Goal: Task Accomplishment & Management: Use online tool/utility

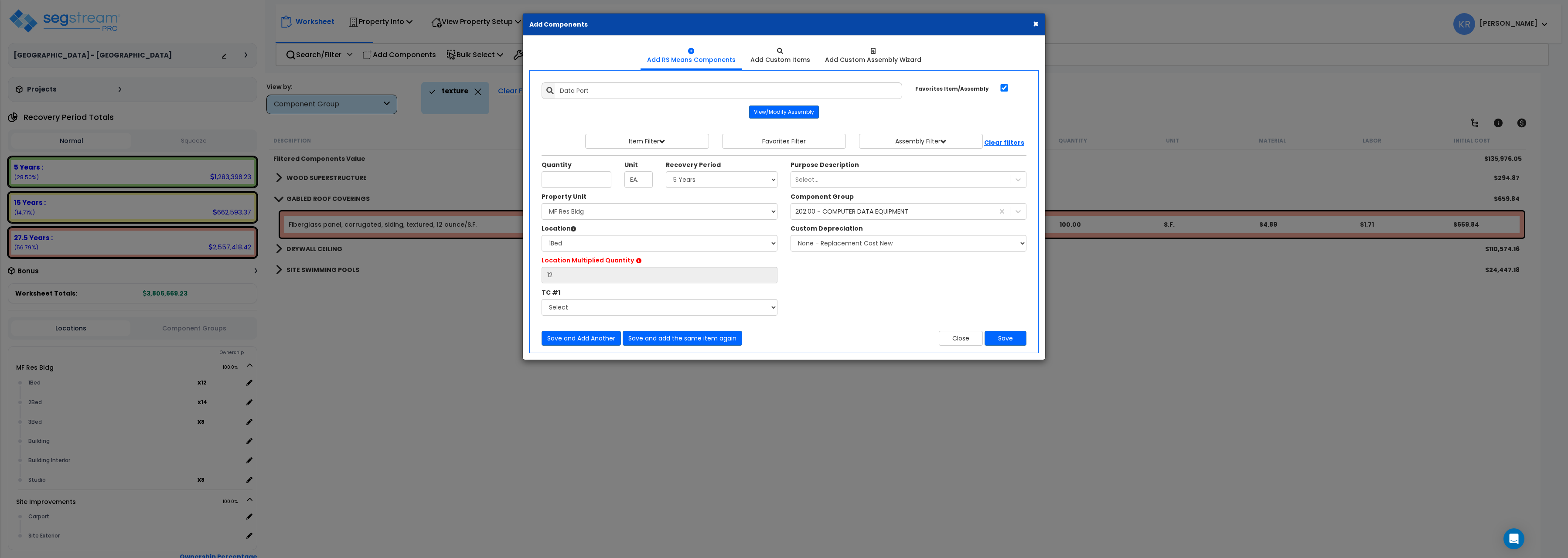
select select "5Y"
select select "150631"
select select "22262"
click at [1035, 21] on button "×" at bounding box center [1035, 24] width 5 height 9
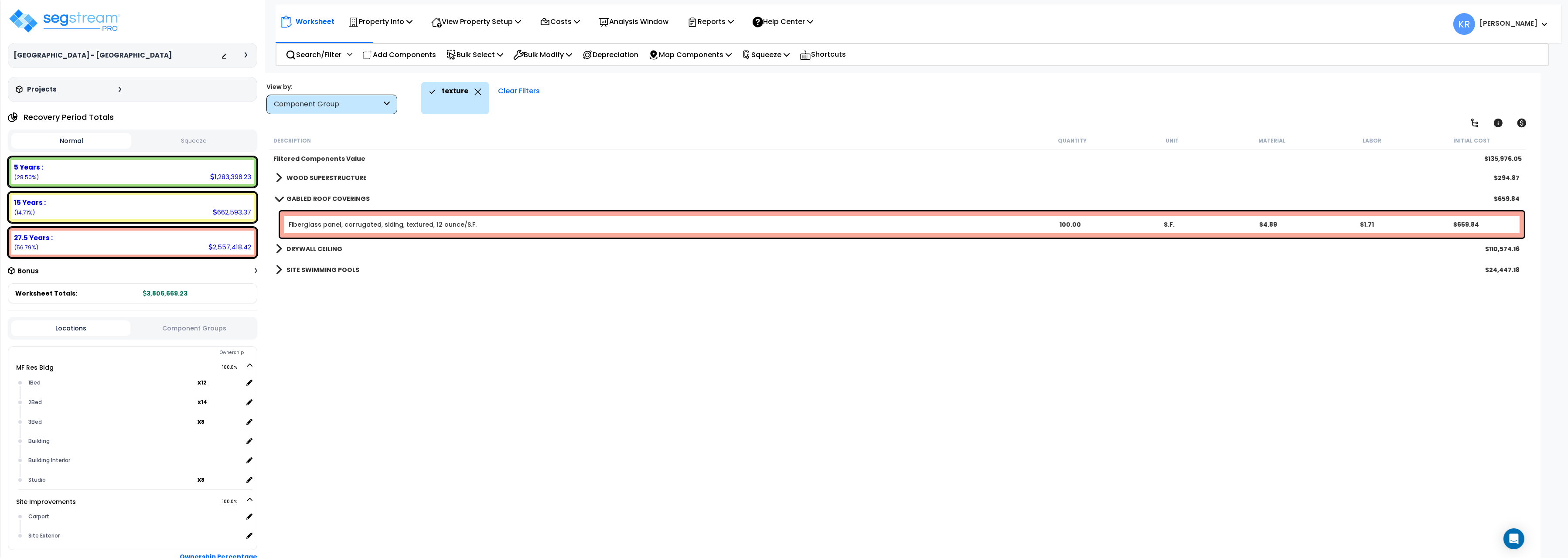
click at [122, 55] on h3 "[GEOGRAPHIC_DATA] - [GEOGRAPHIC_DATA]" at bounding box center [93, 55] width 158 height 9
click at [67, 23] on img at bounding box center [65, 21] width 113 height 26
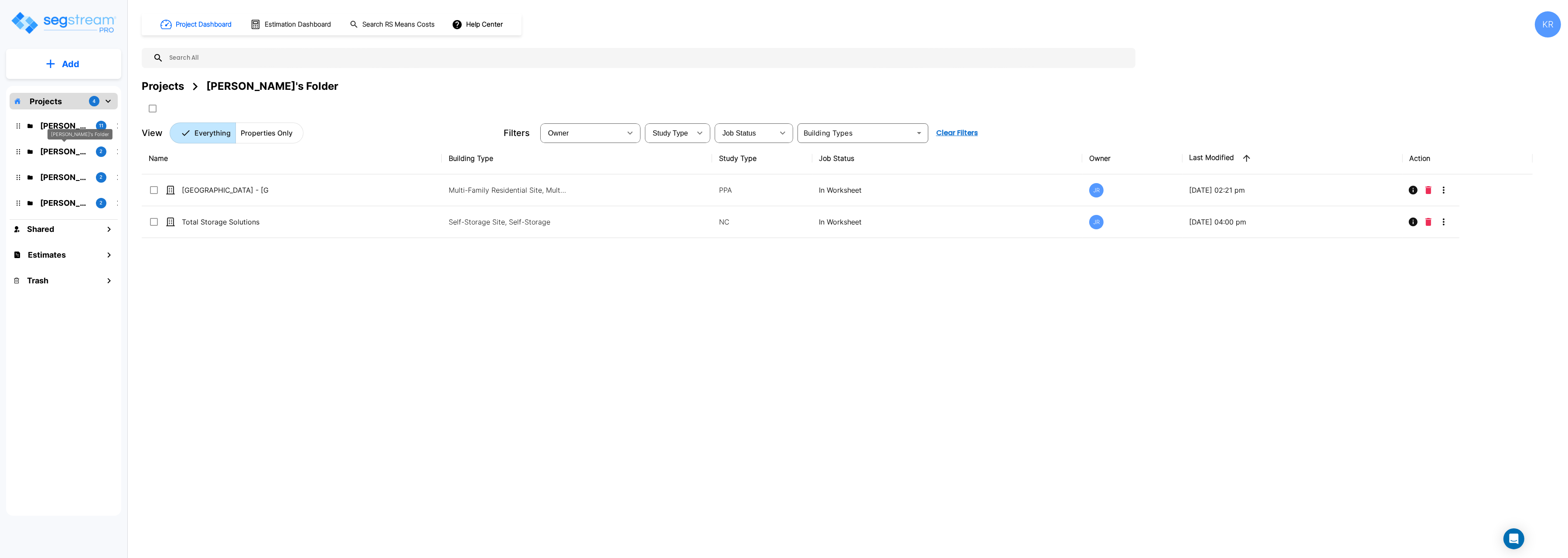
click at [55, 150] on p "[PERSON_NAME]'s Folder" at bounding box center [65, 151] width 49 height 12
click at [32, 124] on icon "mailbox folders" at bounding box center [30, 126] width 6 height 6
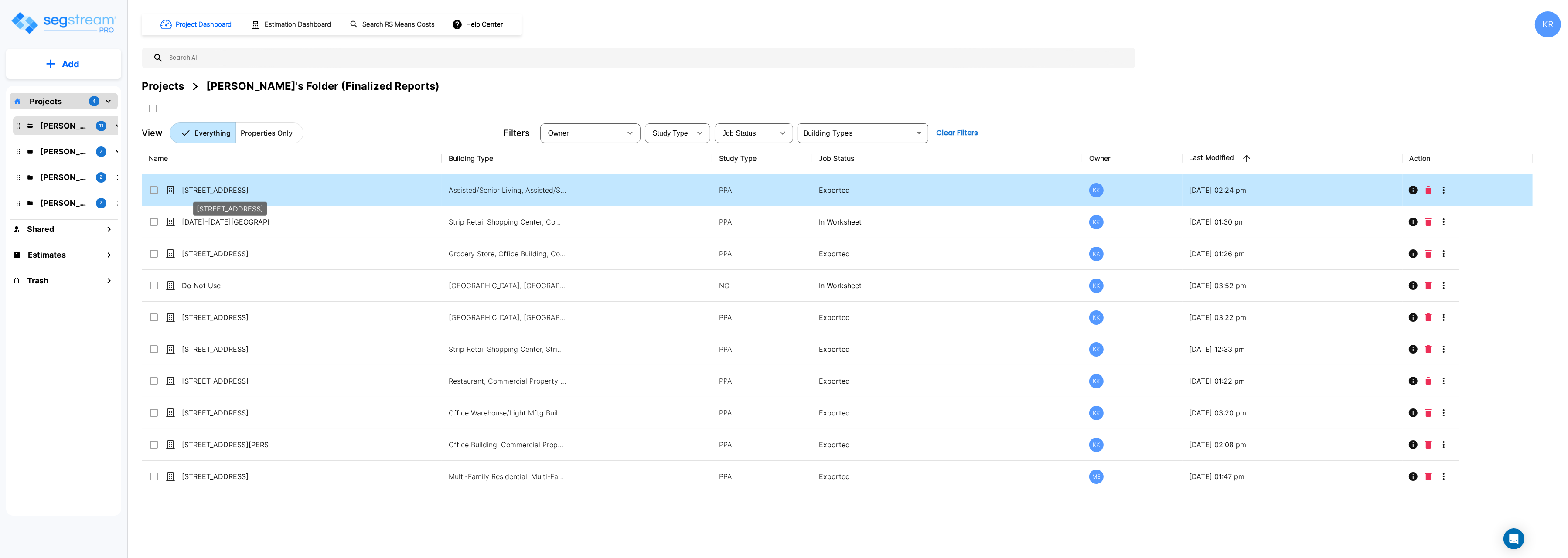
click at [189, 187] on p "[STREET_ADDRESS]" at bounding box center [225, 190] width 87 height 10
checkbox input "true"
click at [189, 187] on p "[STREET_ADDRESS]" at bounding box center [225, 190] width 87 height 10
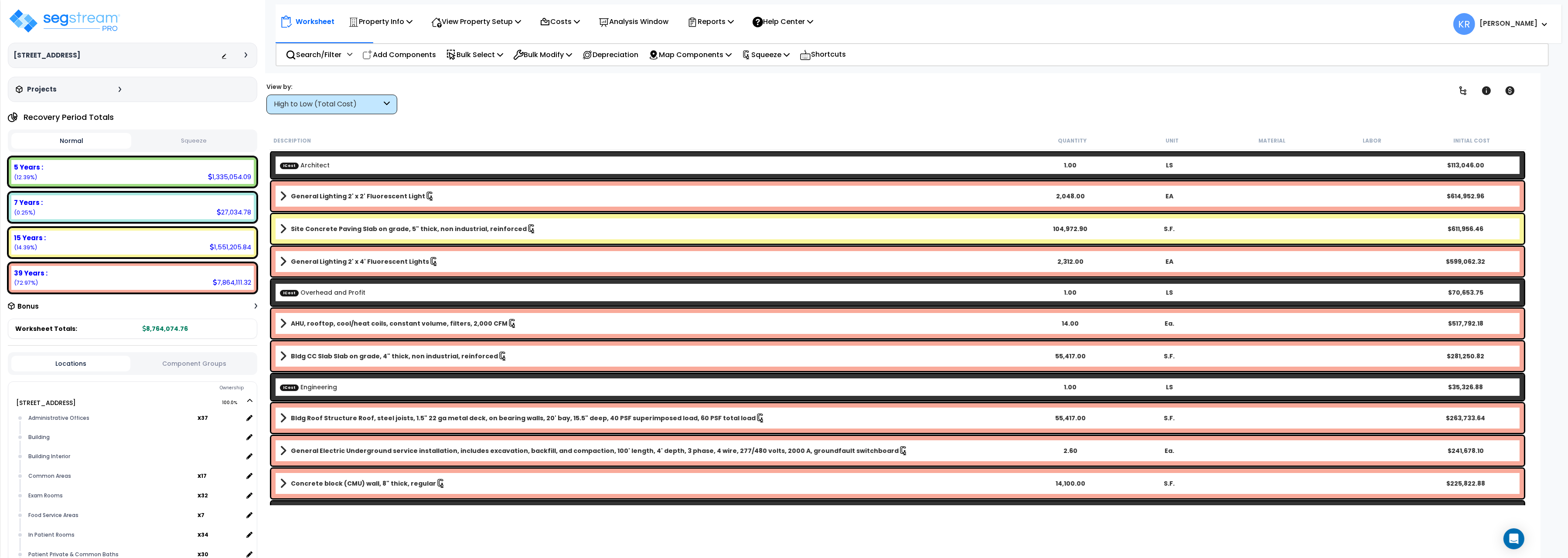
click at [336, 105] on div "High to Low (Total Cost)" at bounding box center [327, 104] width 108 height 10
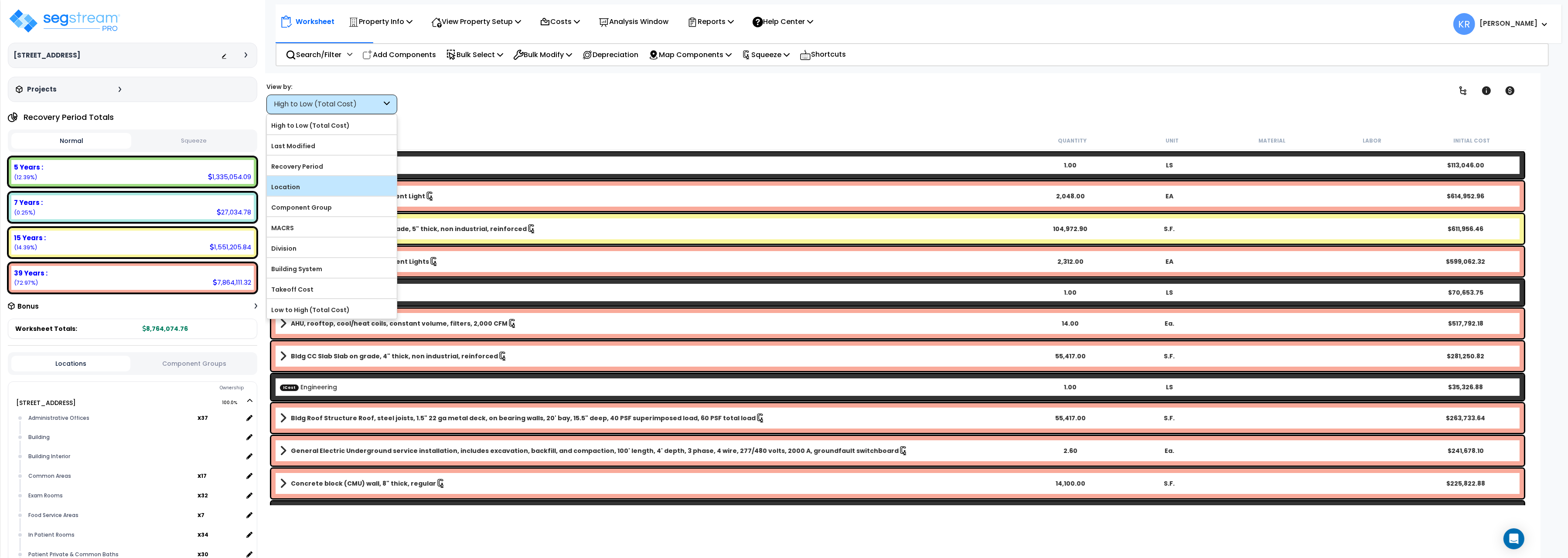
click at [310, 186] on label "Location" at bounding box center [331, 187] width 130 height 13
click at [0, 0] on input "Location" at bounding box center [0, 0] width 0 height 0
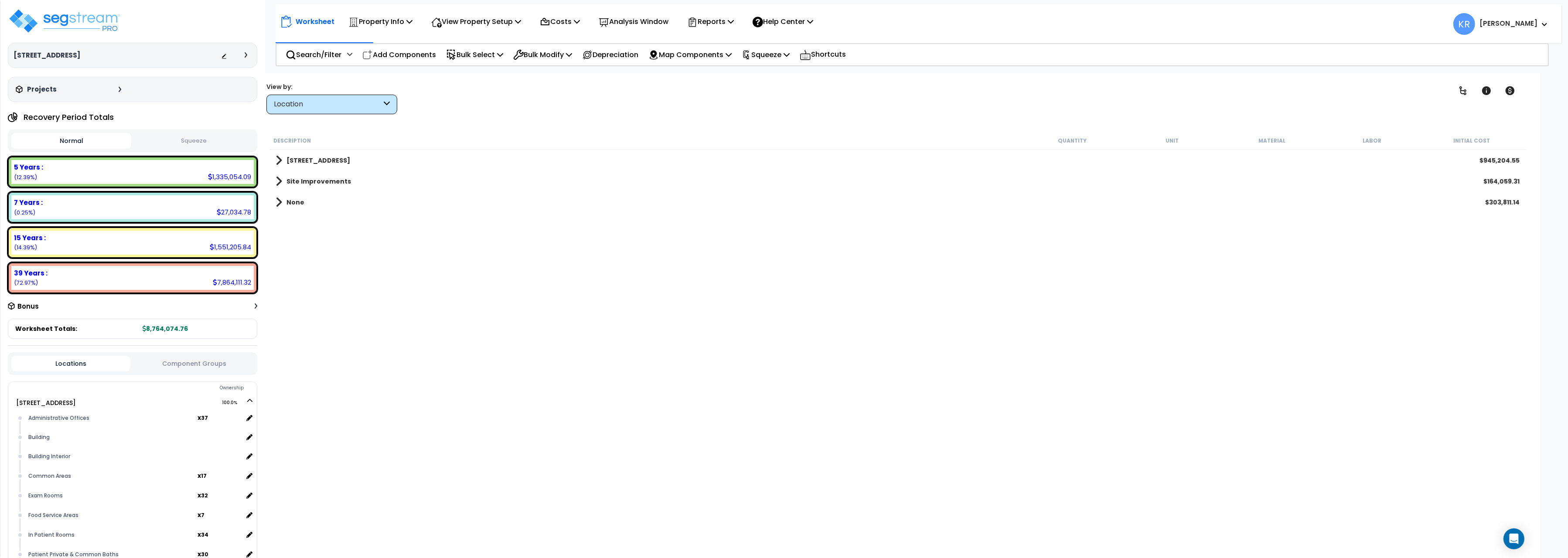
click at [310, 108] on div "Location" at bounding box center [327, 104] width 108 height 10
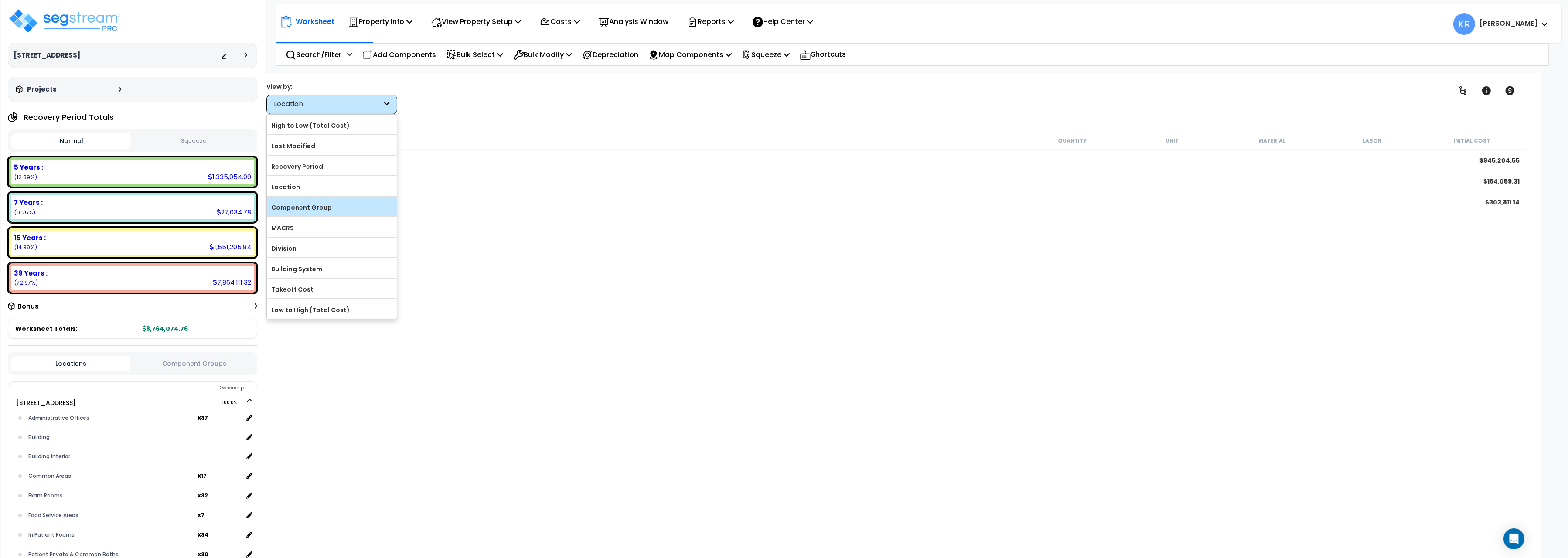
click at [302, 208] on label "Component Group" at bounding box center [331, 207] width 130 height 13
click at [0, 0] on input "Component Group" at bounding box center [0, 0] width 0 height 0
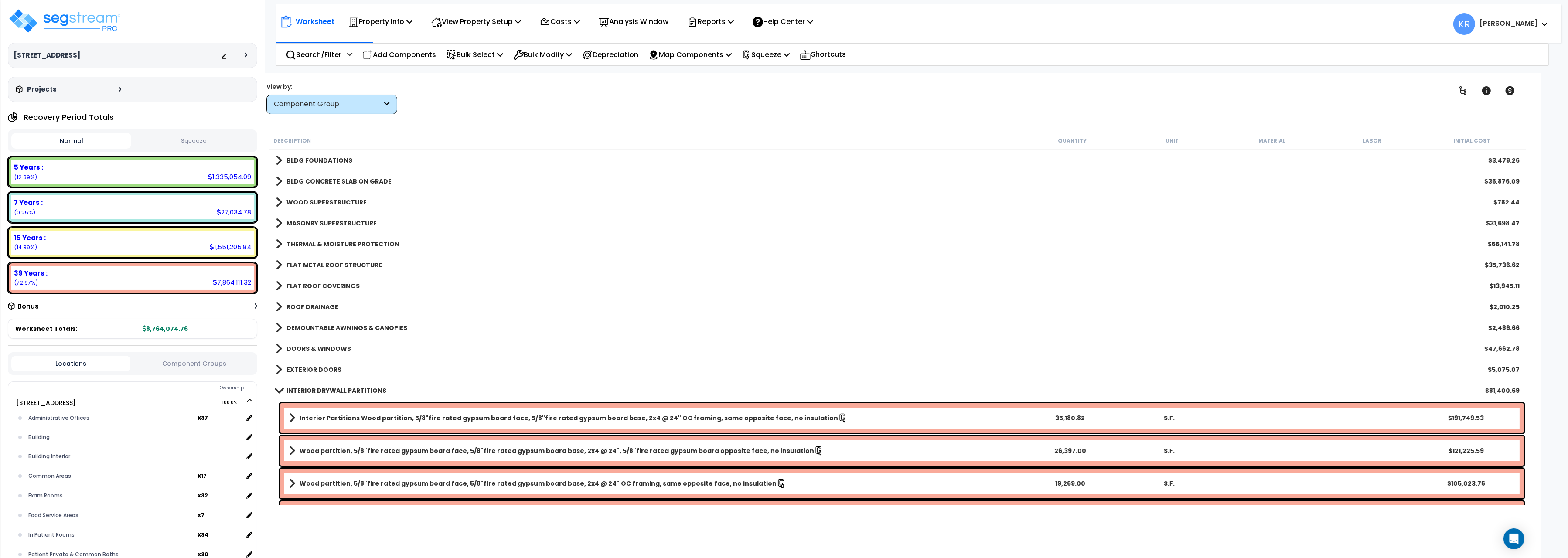
click at [297, 388] on b "INTERIOR DRYWALL PARTITIONS" at bounding box center [337, 391] width 100 height 9
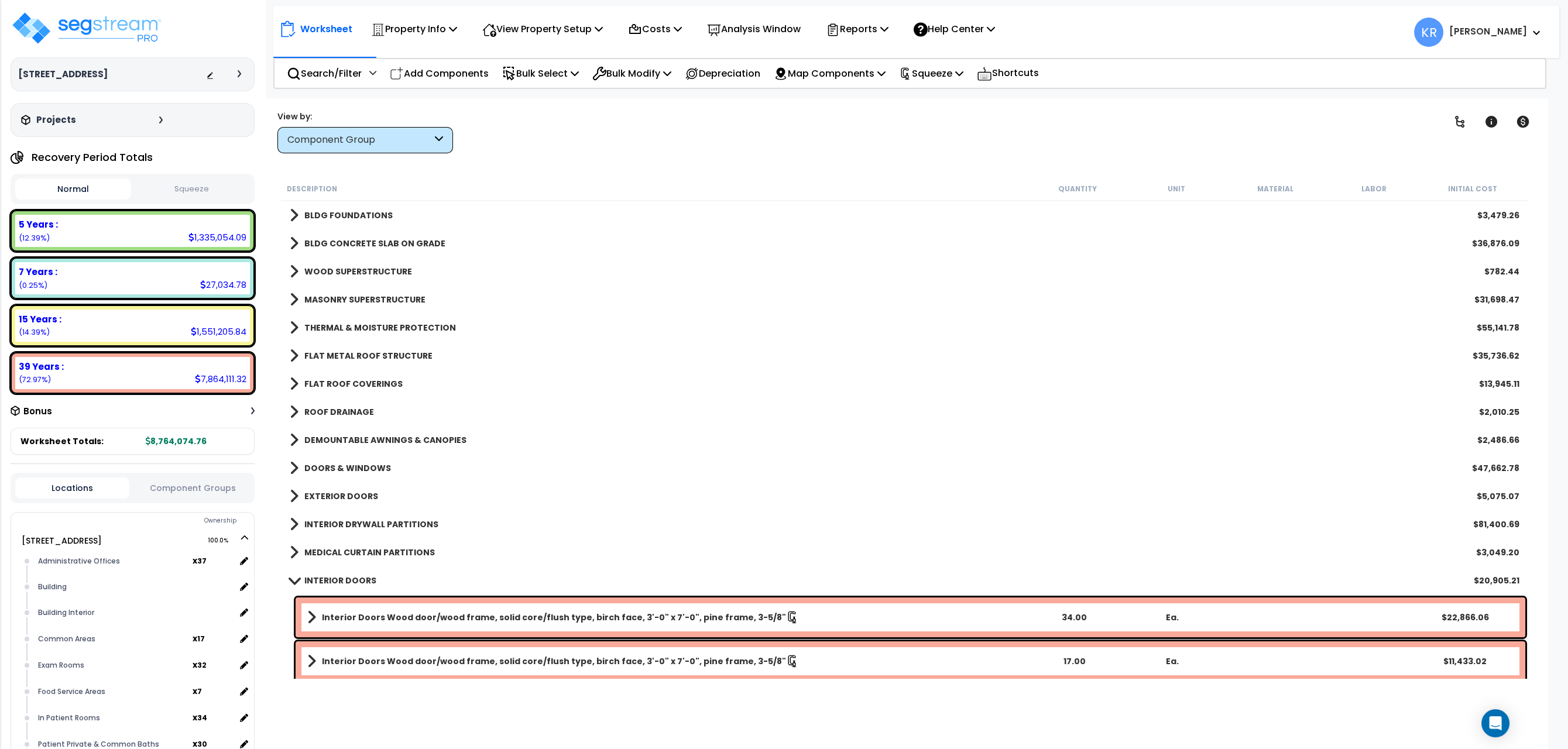
click at [294, 582] on span at bounding box center [294, 580] width 16 height 9
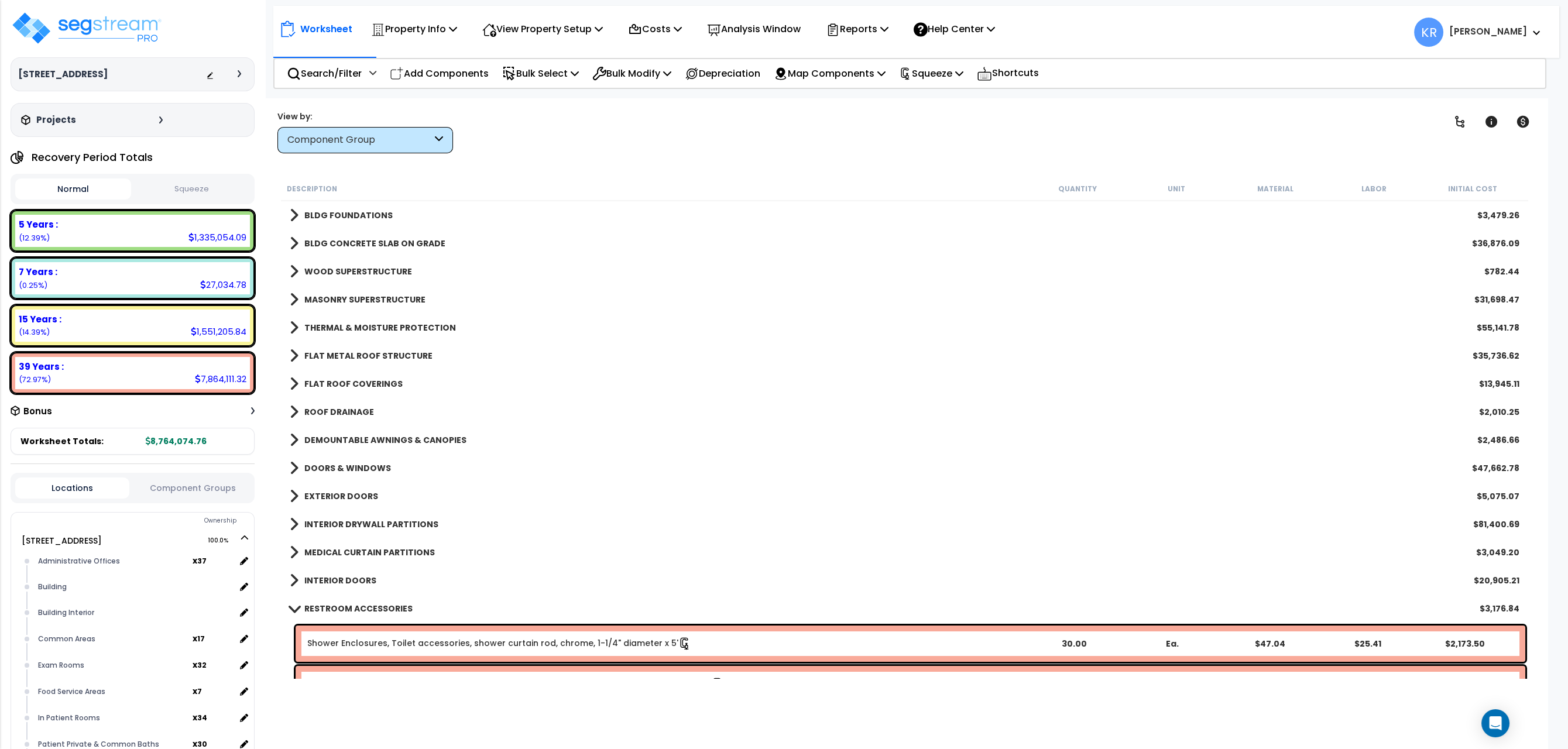
click at [310, 602] on link "RESTROOM ACCESSORIES" at bounding box center [351, 609] width 123 height 16
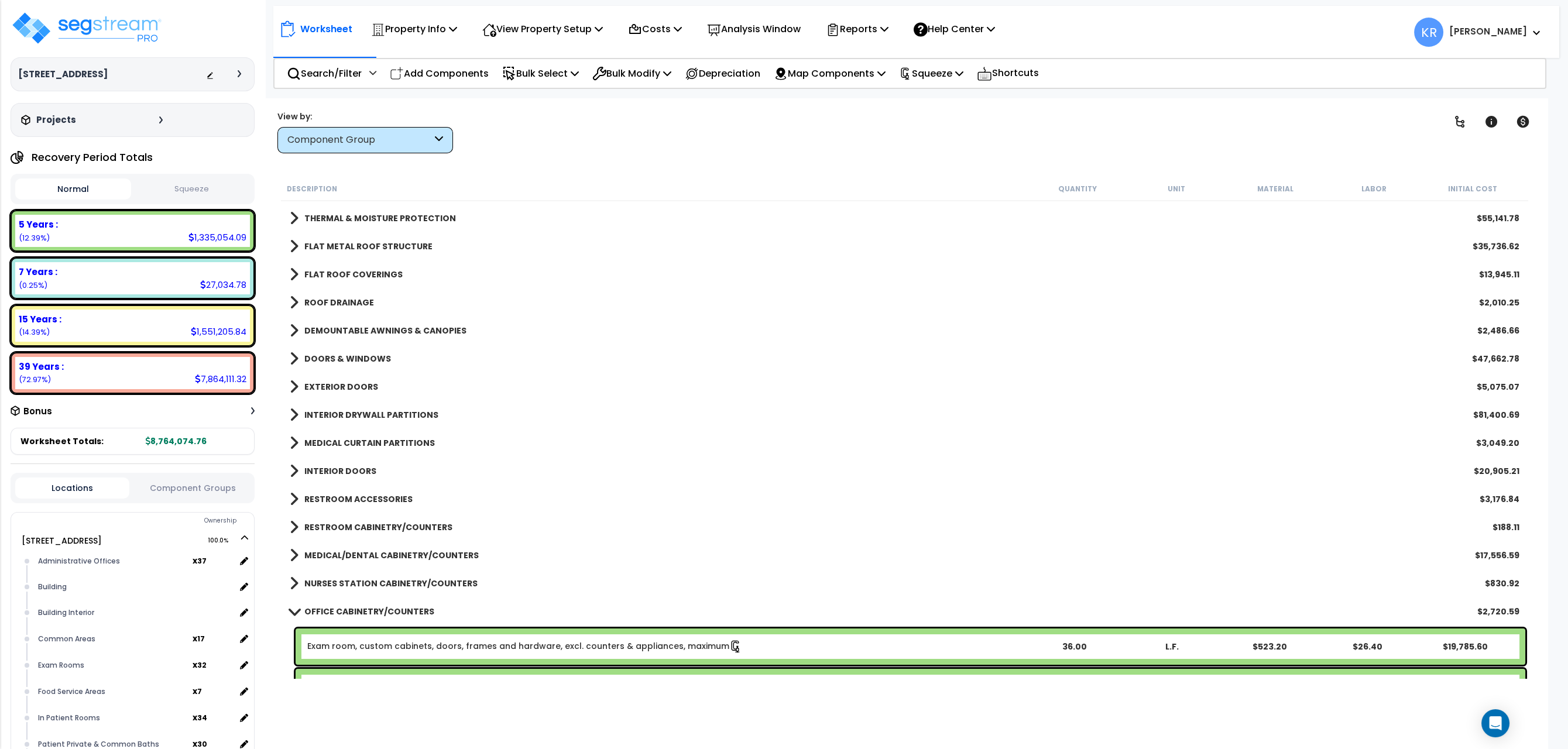
scroll to position [131, 0]
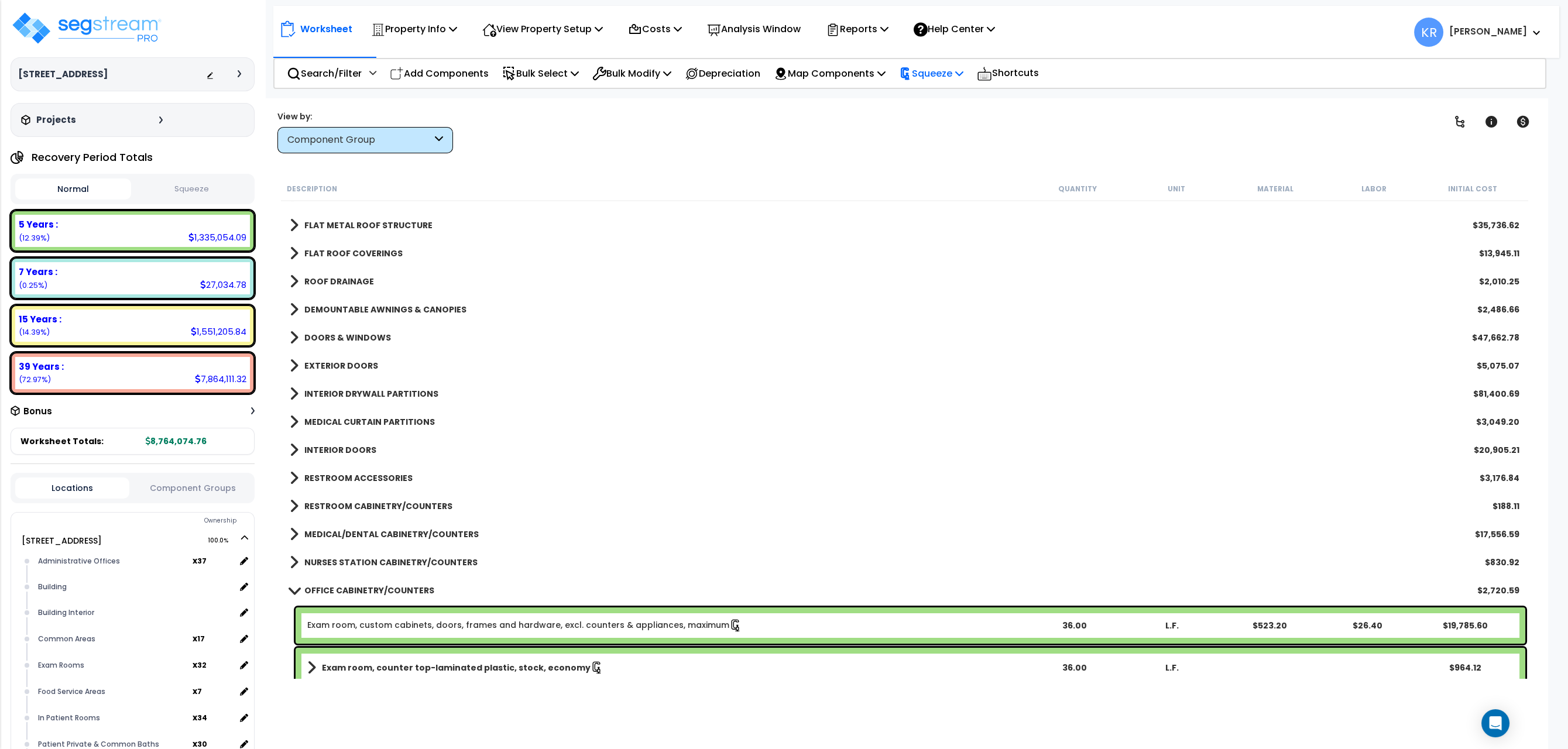
click at [949, 69] on p "Squeeze" at bounding box center [931, 73] width 65 height 16
click at [933, 118] on link "Reset Squeeze" at bounding box center [951, 124] width 116 height 24
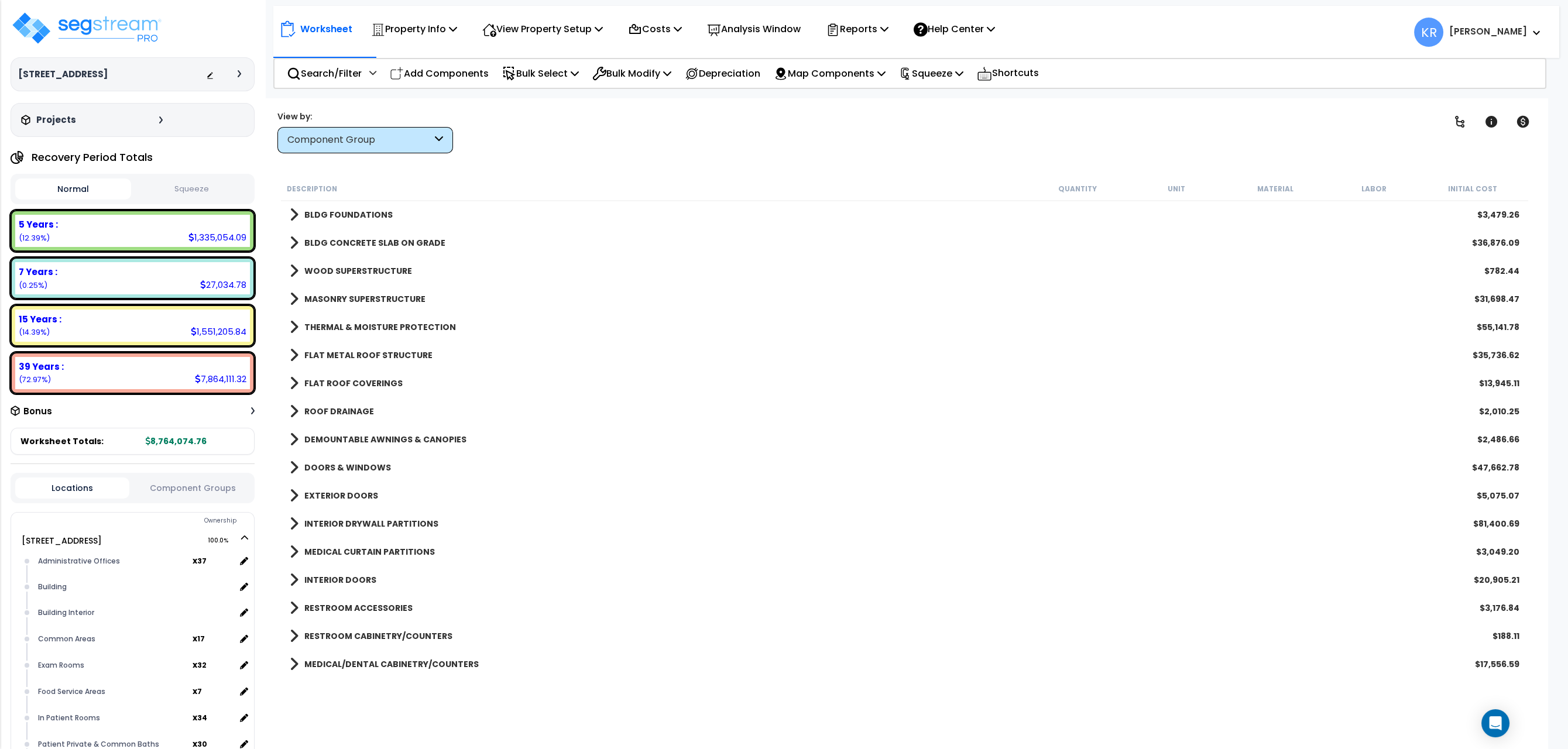
scroll to position [0, 0]
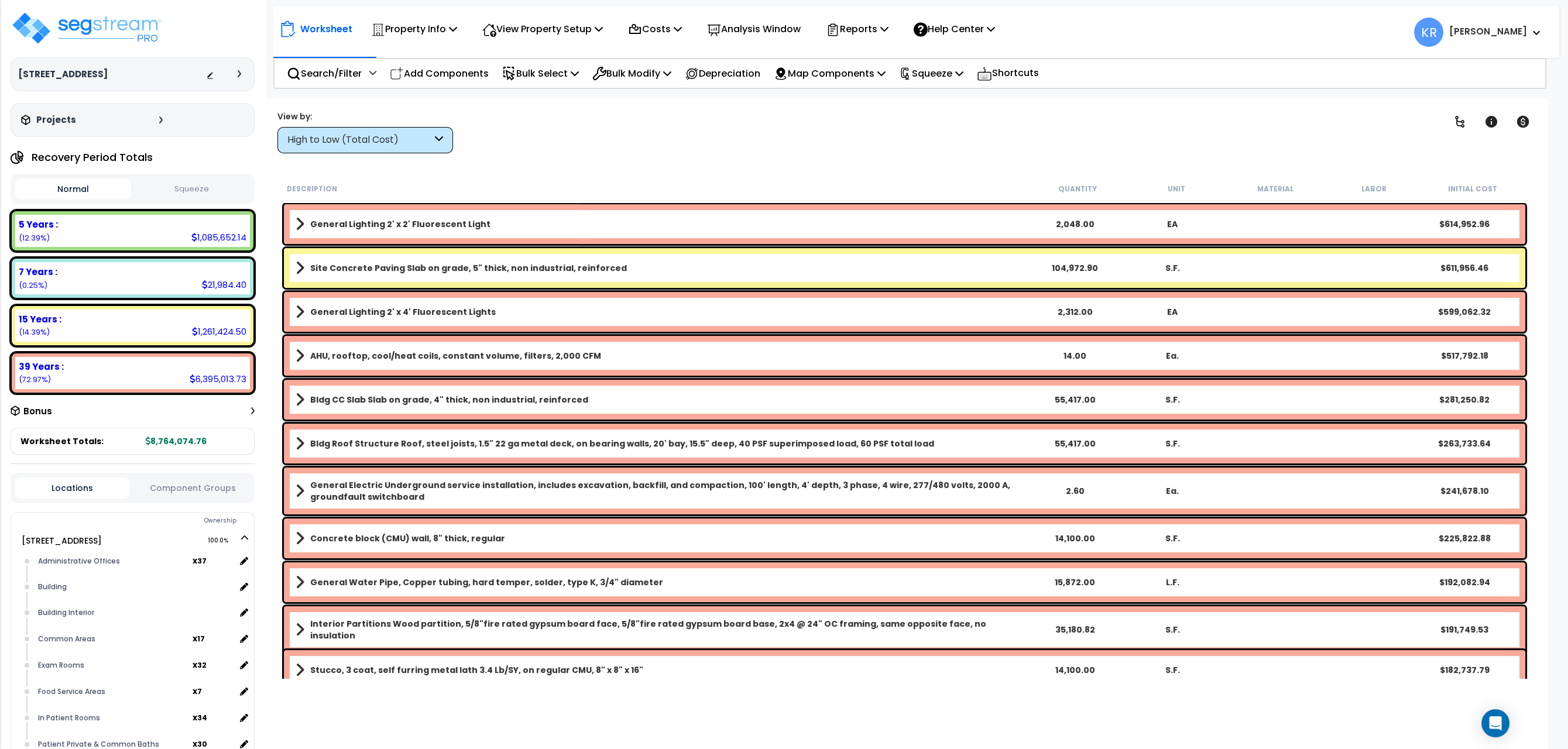
click at [305, 137] on div "High to Low (Total Cost)" at bounding box center [360, 140] width 145 height 13
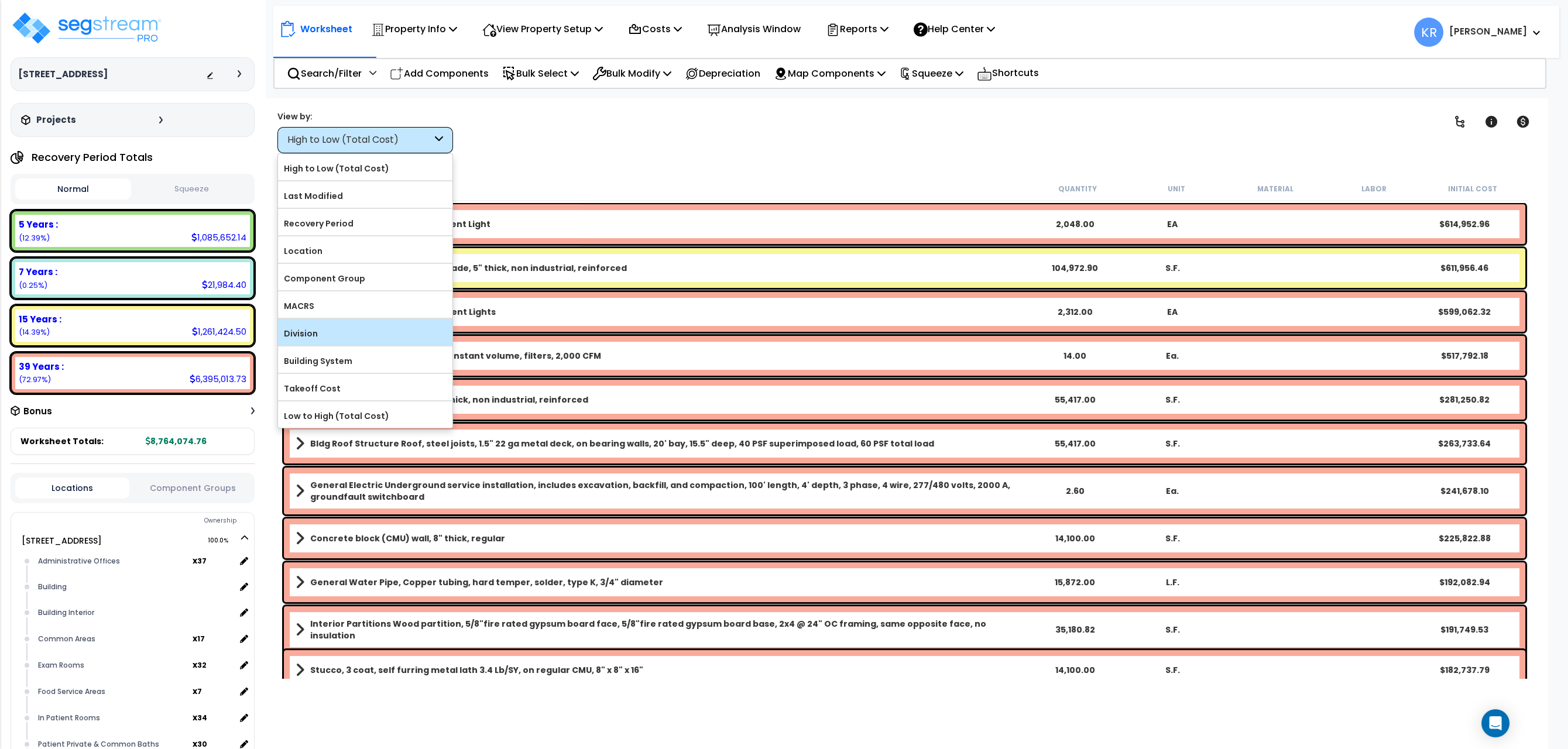
click at [329, 338] on label "Division" at bounding box center [364, 333] width 174 height 17
click at [0, 0] on input "Division" at bounding box center [0, 0] width 0 height 0
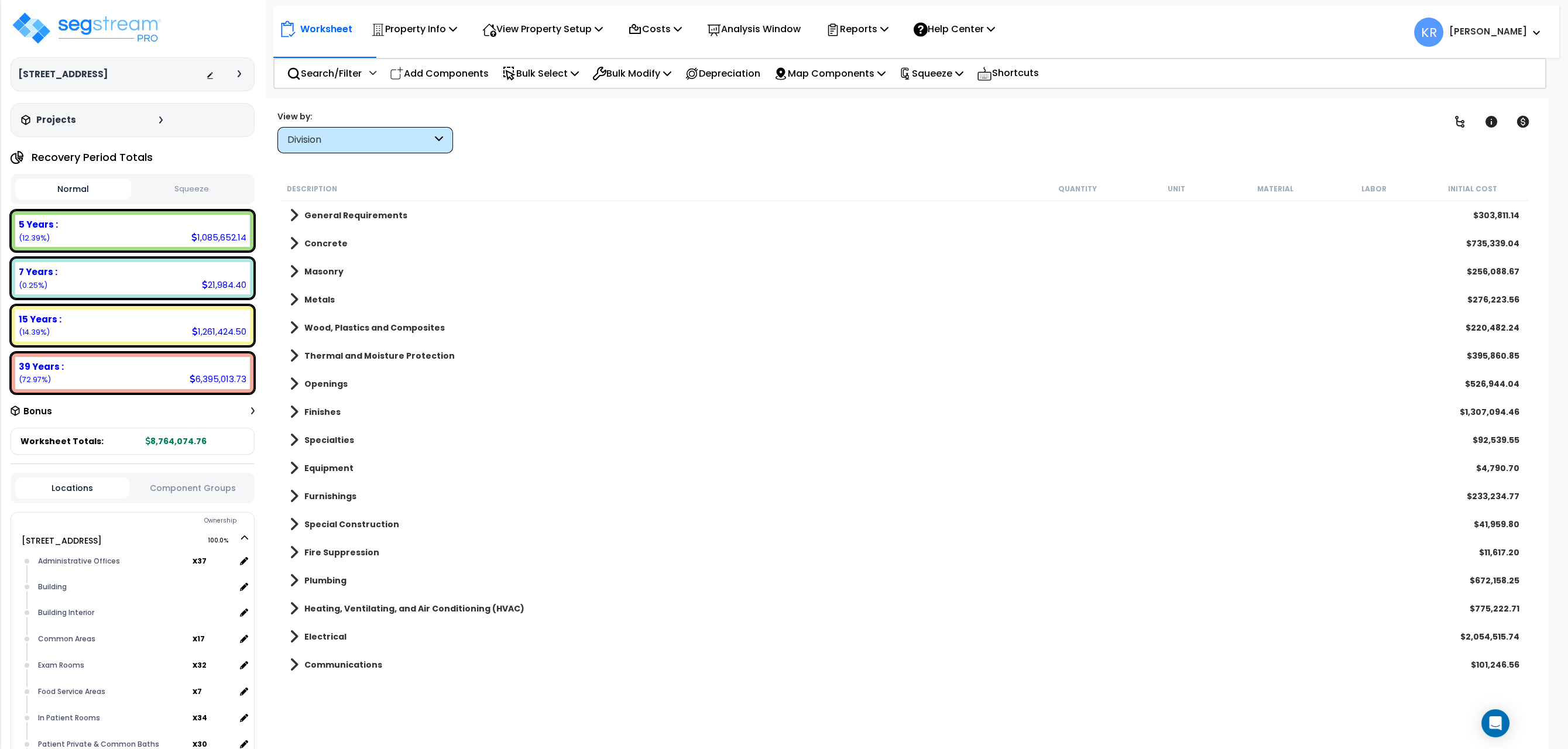
click at [331, 325] on b "Wood, Plastics and Composites" at bounding box center [375, 328] width 141 height 11
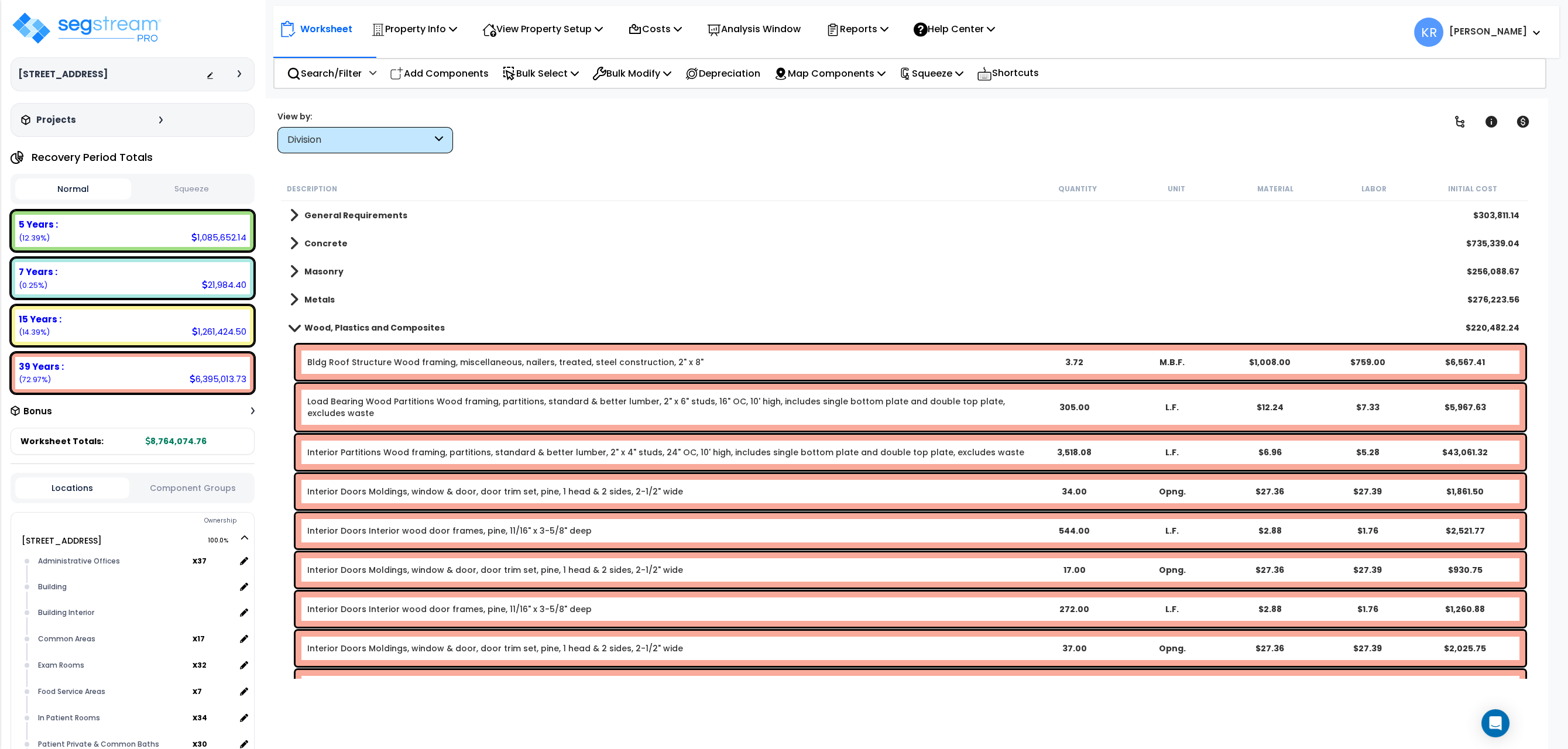
click at [377, 354] on div "Bldg Roof Structure Wood framing, miscellaneous, nailers, treated, steel constr…" at bounding box center [910, 362] width 1230 height 35
click at [378, 362] on link "Bldg Roof Structure Wood framing, miscellaneous, nailers, treated, steel constr…" at bounding box center [505, 362] width 396 height 11
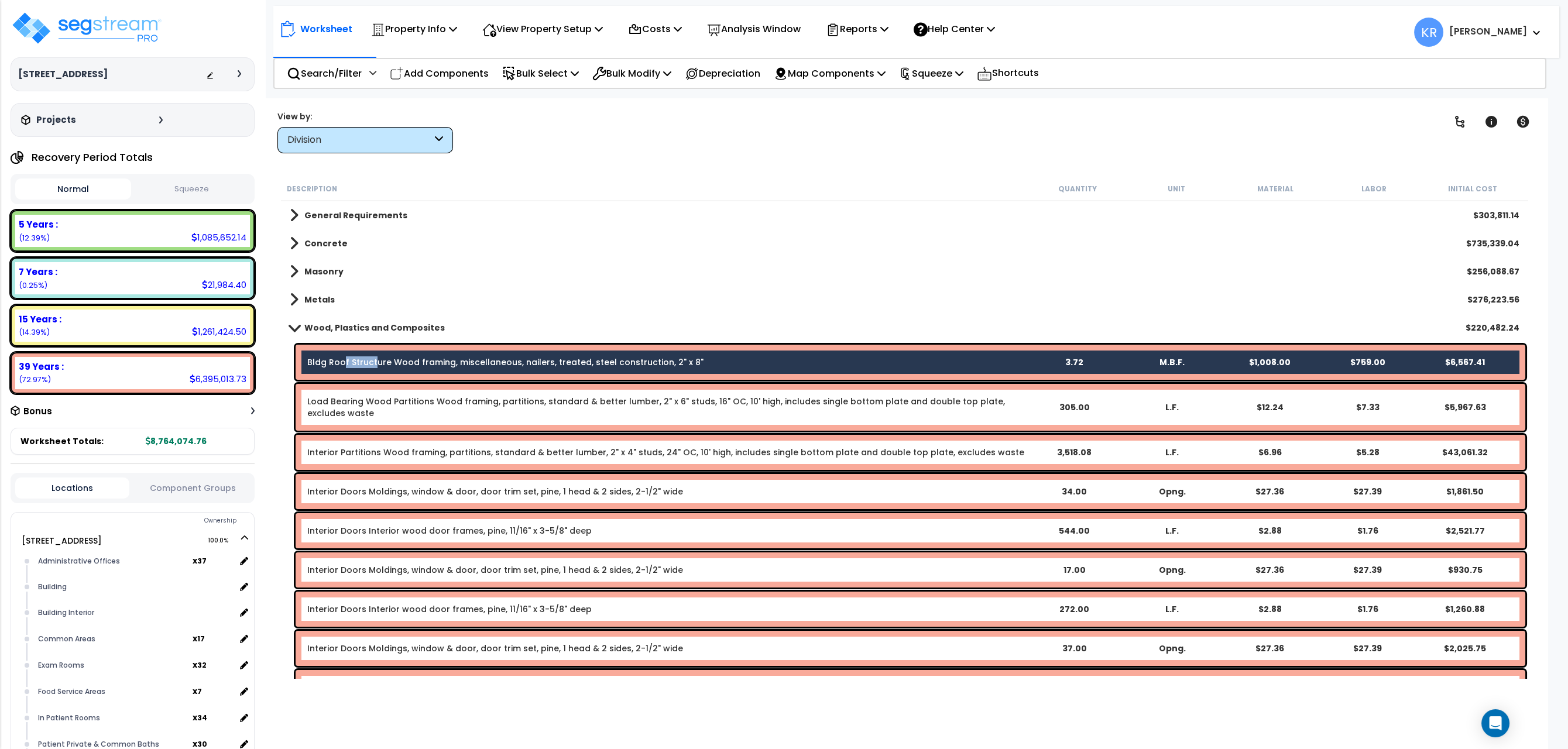
click at [343, 358] on link "Bldg Roof Structure Wood framing, miscellaneous, nailers, treated, steel constr…" at bounding box center [505, 362] width 396 height 11
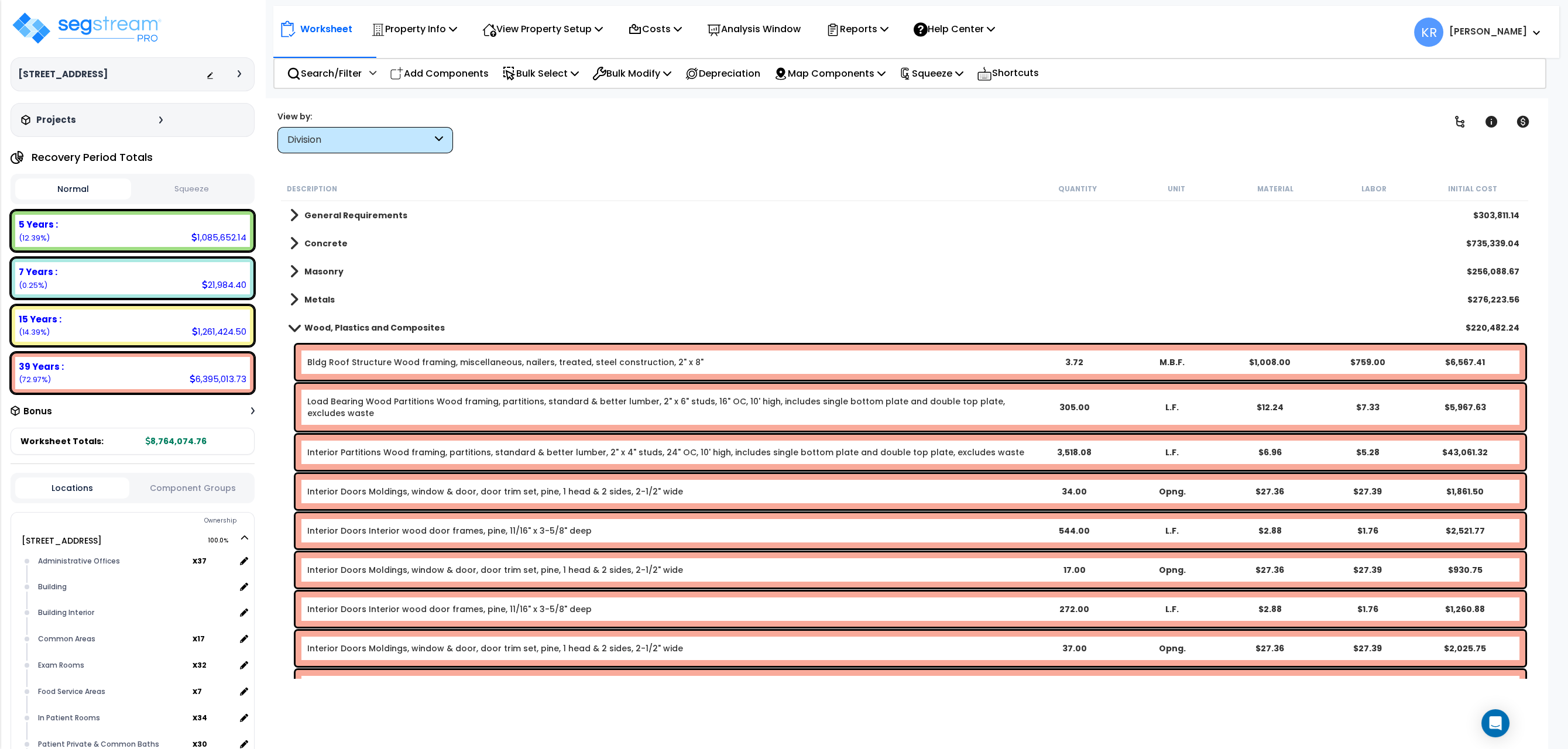
click at [323, 356] on link "Bldg Roof Structure Wood framing, miscellaneous, nailers, treated, steel constr…" at bounding box center [505, 362] width 396 height 11
click at [335, 356] on link "Bldg Roof Structure Wood framing, miscellaneous, nailers, treated, steel constr…" at bounding box center [505, 362] width 396 height 11
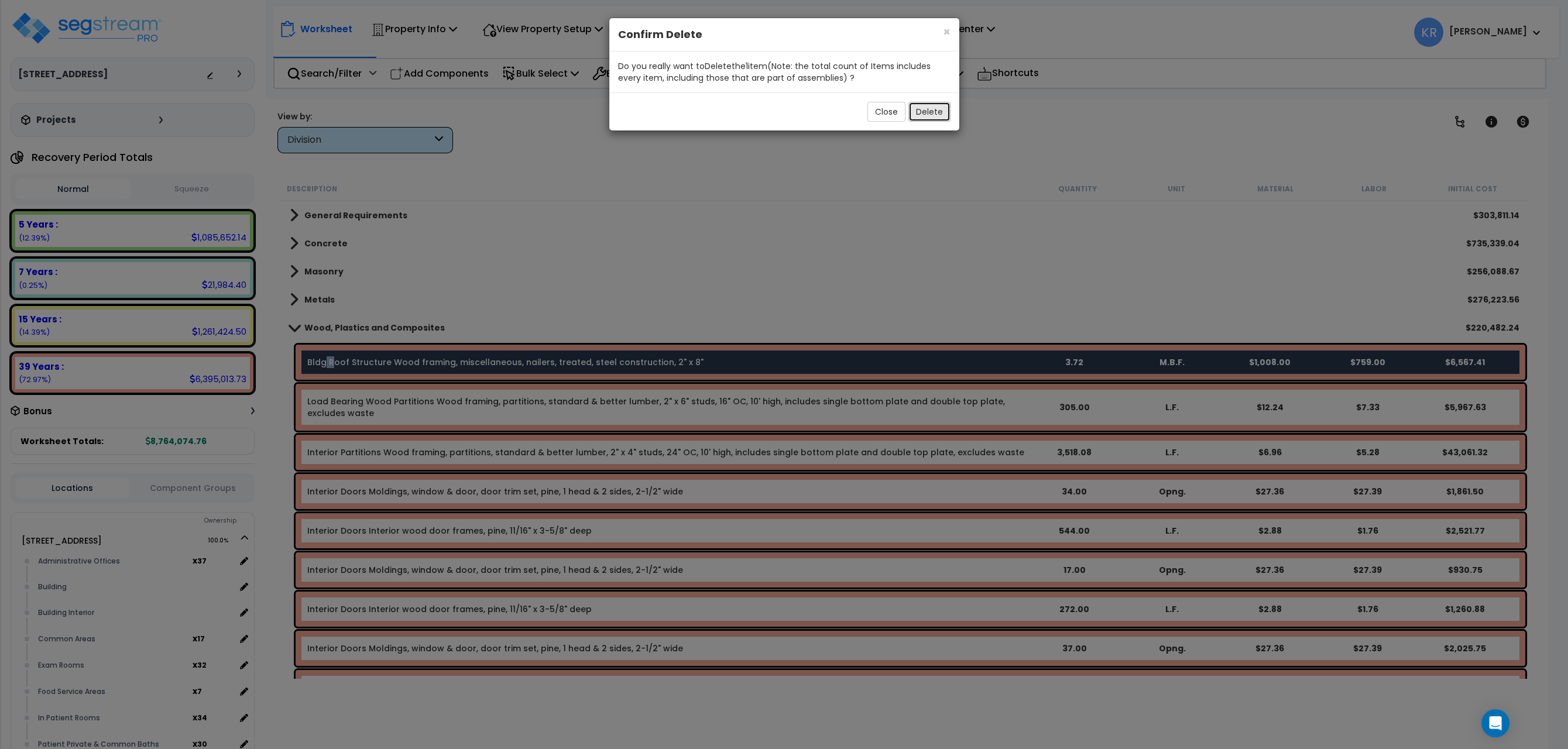
click at [927, 109] on button "Delete" at bounding box center [930, 112] width 42 height 20
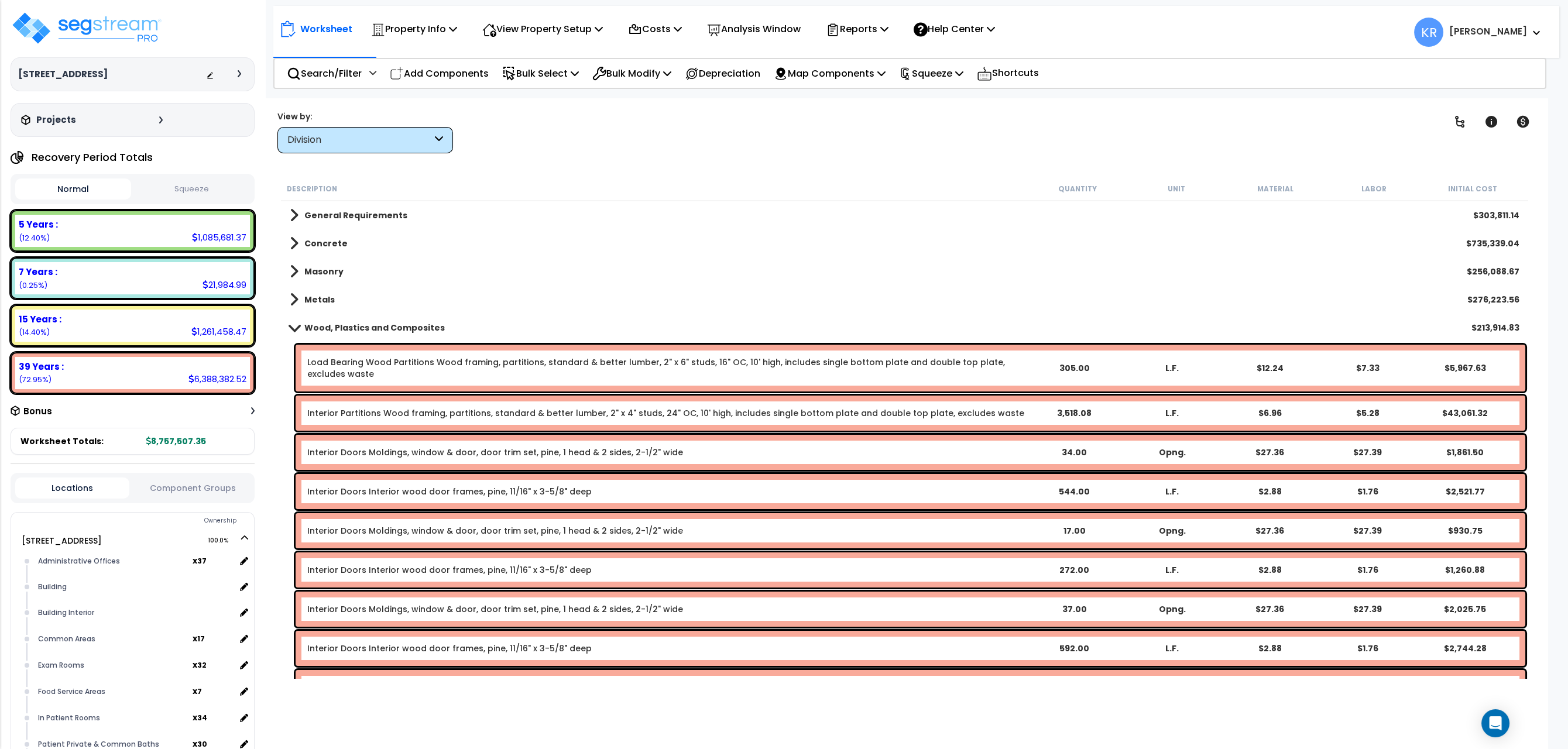
drag, startPoint x: 463, startPoint y: 76, endPoint x: 433, endPoint y: 152, distance: 81.7
click at [463, 78] on p "Add Components" at bounding box center [439, 73] width 99 height 16
select select
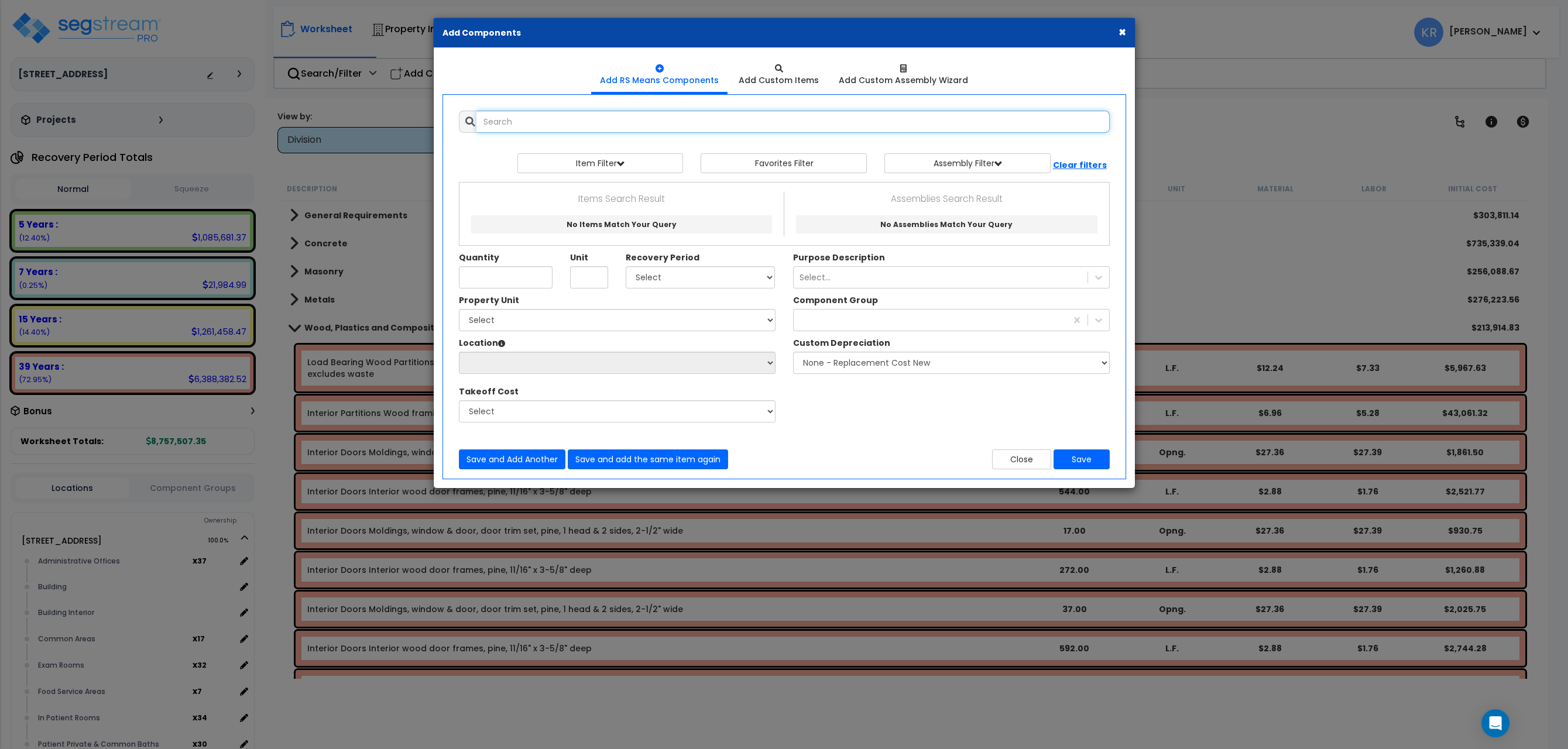
click at [500, 117] on input "text" at bounding box center [793, 121] width 633 height 22
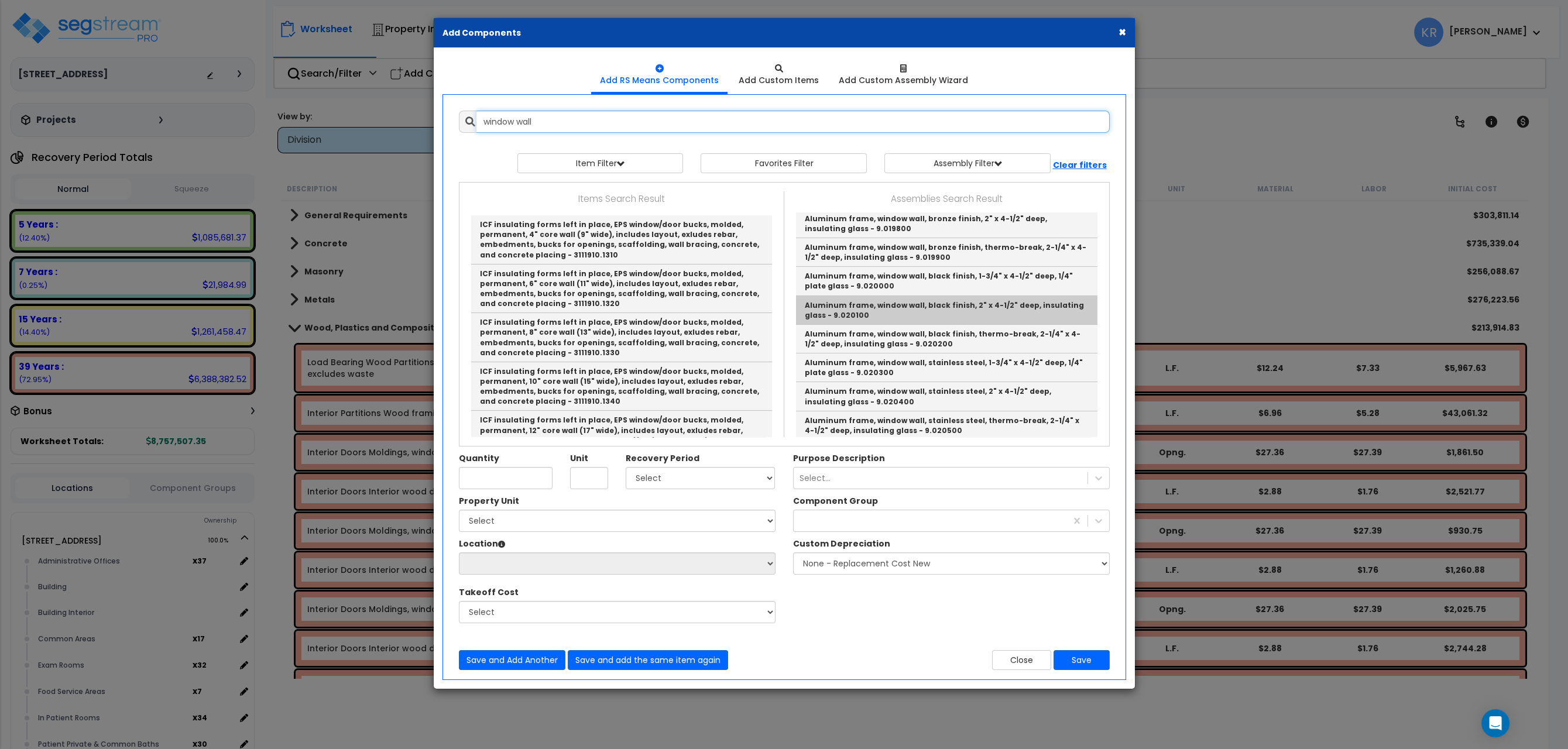
scroll to position [1026, 0]
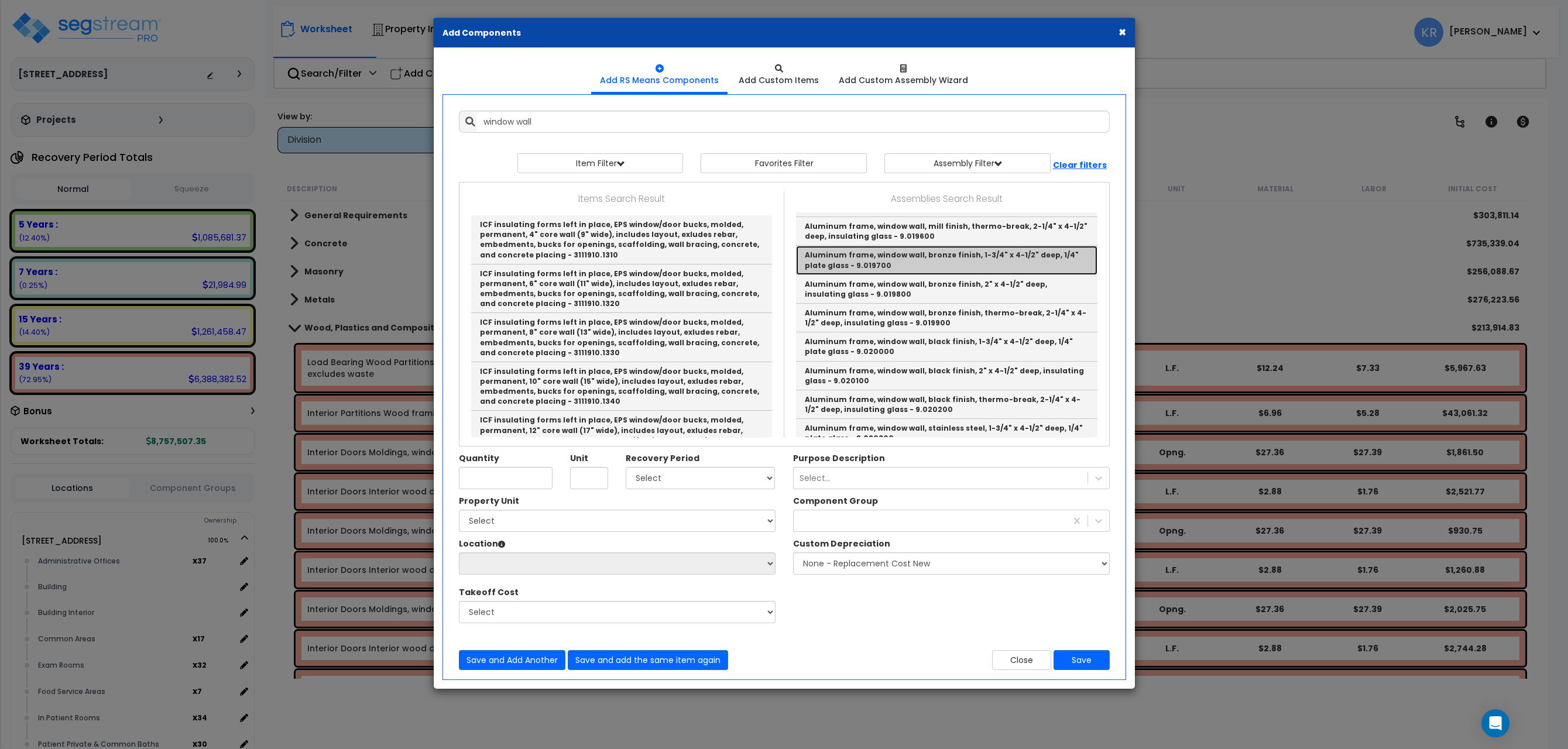
click at [835, 273] on link "Aluminum frame, window wall, bronze finish, 1-3/4" x 4-1/2" deep, 1/4" plate gl…" at bounding box center [946, 260] width 302 height 29
type input "Aluminum frame, window wall, bronze finish, 1-3/4" x 4-1/2" deep, 1/4" plate gl…"
checkbox input "false"
type input "S.F."
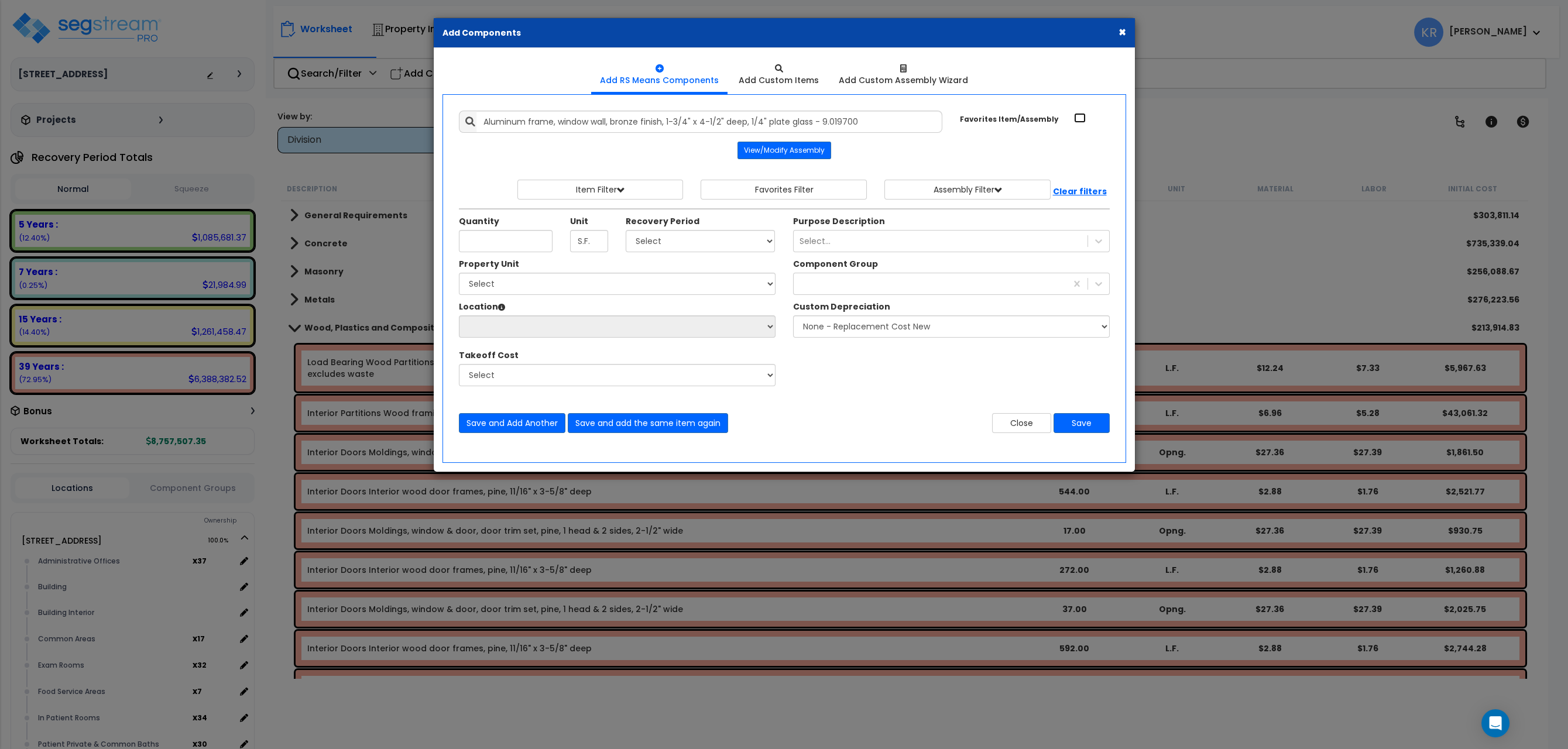
click at [1079, 117] on input "Favorites Item/Assembly" at bounding box center [1080, 118] width 11 height 10
checkbox input "true"
click at [1097, 427] on button "Save" at bounding box center [1081, 423] width 56 height 20
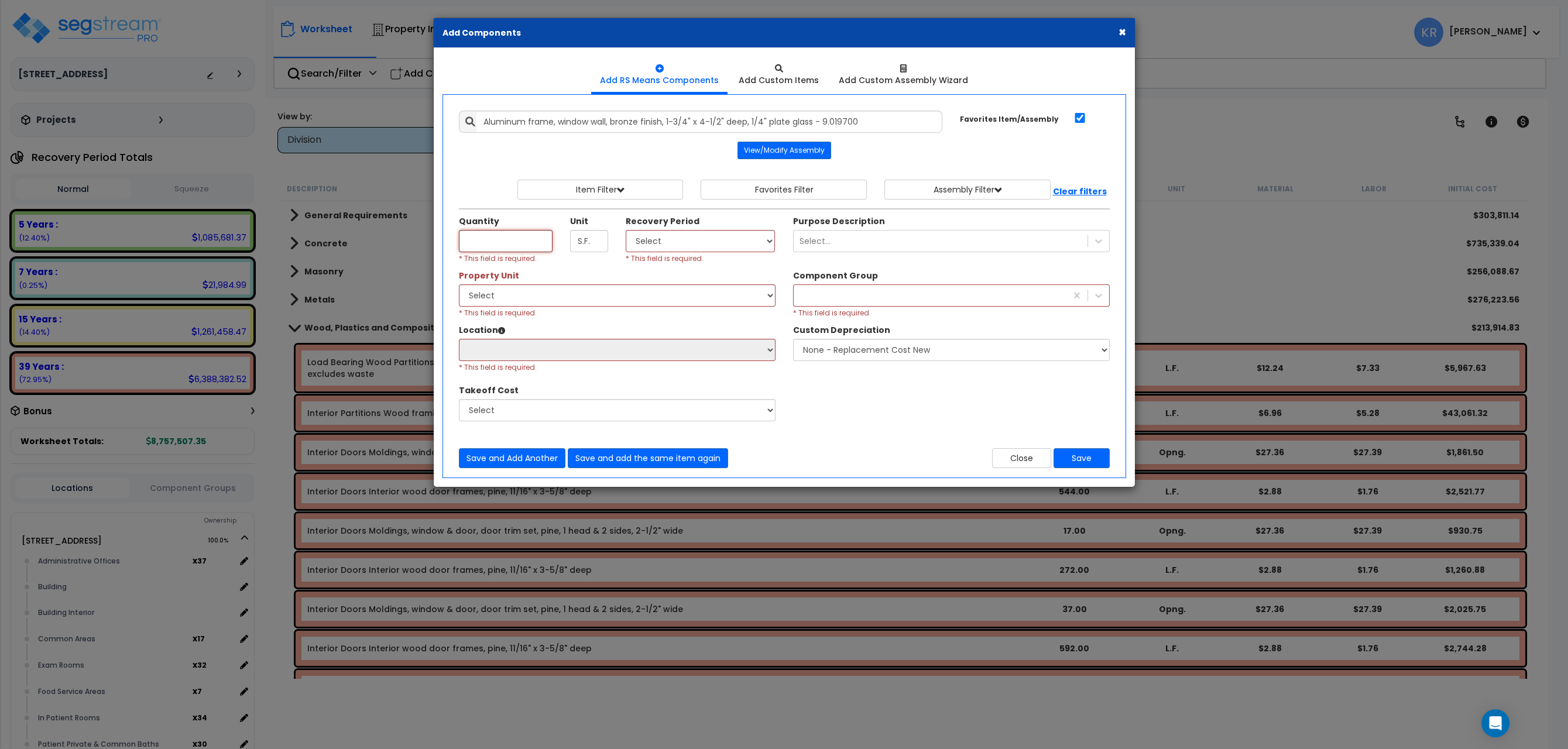
click at [502, 246] on input "Quantity" at bounding box center [506, 241] width 94 height 22
click at [992, 455] on button "Close" at bounding box center [1021, 458] width 59 height 20
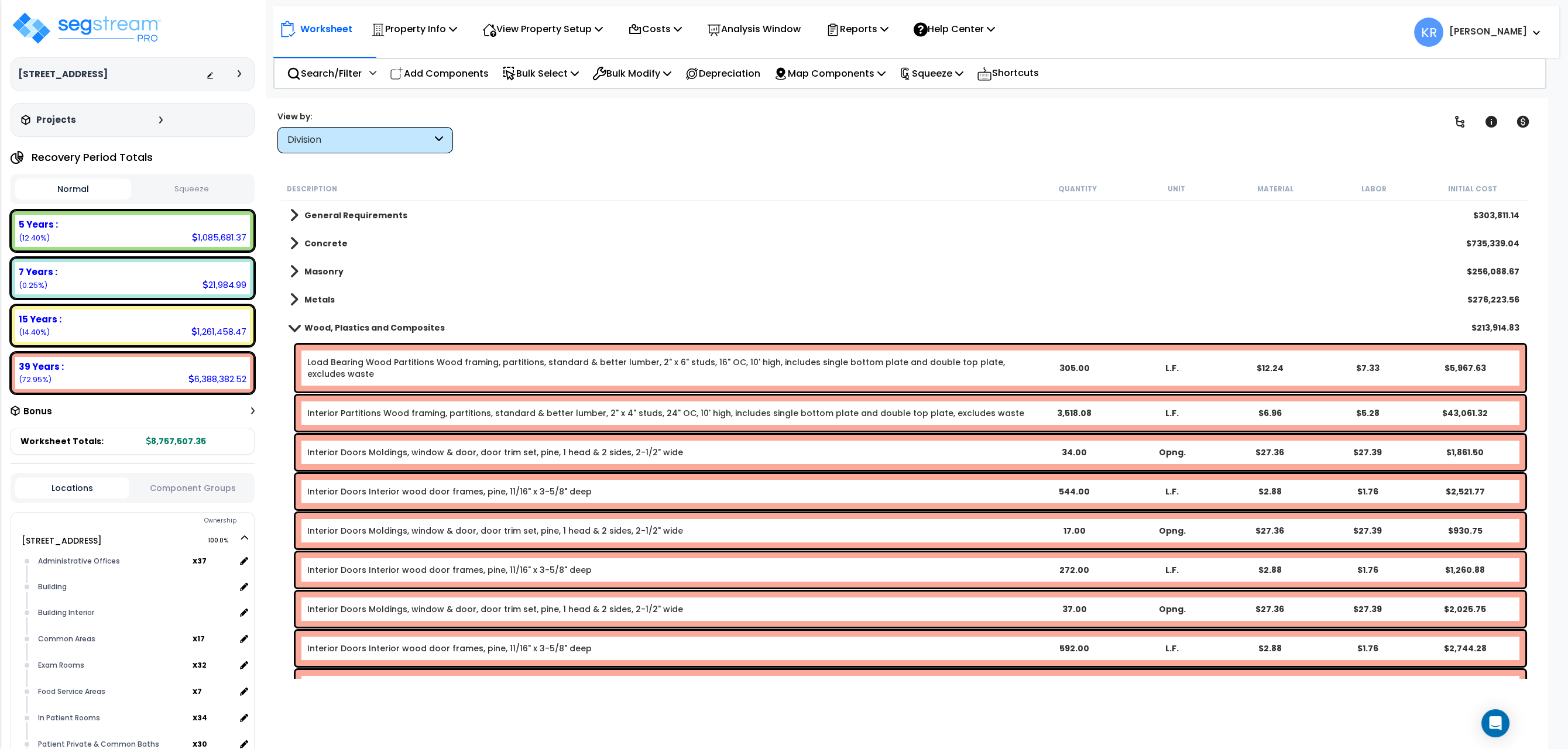
click at [293, 325] on span at bounding box center [294, 327] width 16 height 9
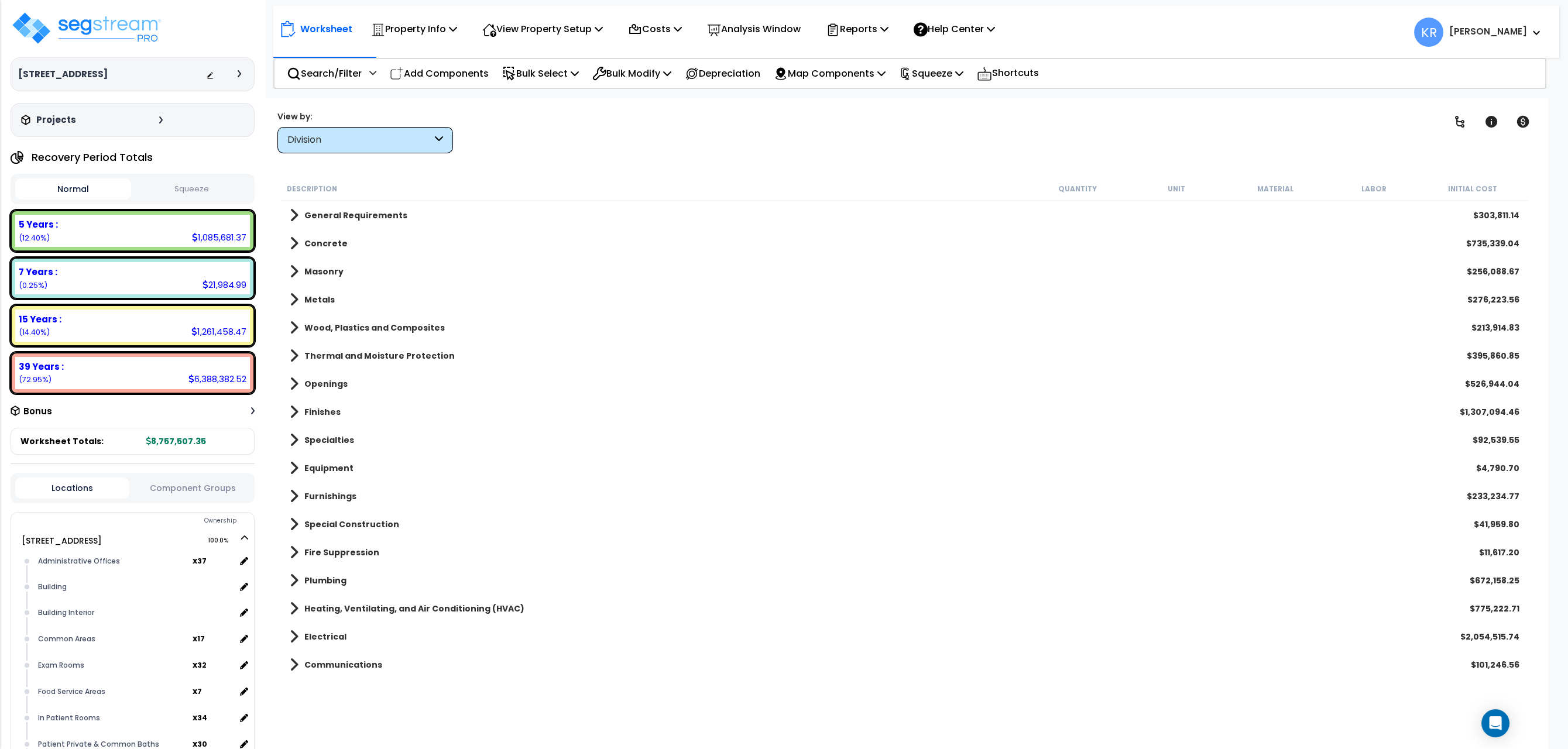
click at [321, 491] on b "Furnishings" at bounding box center [331, 496] width 52 height 11
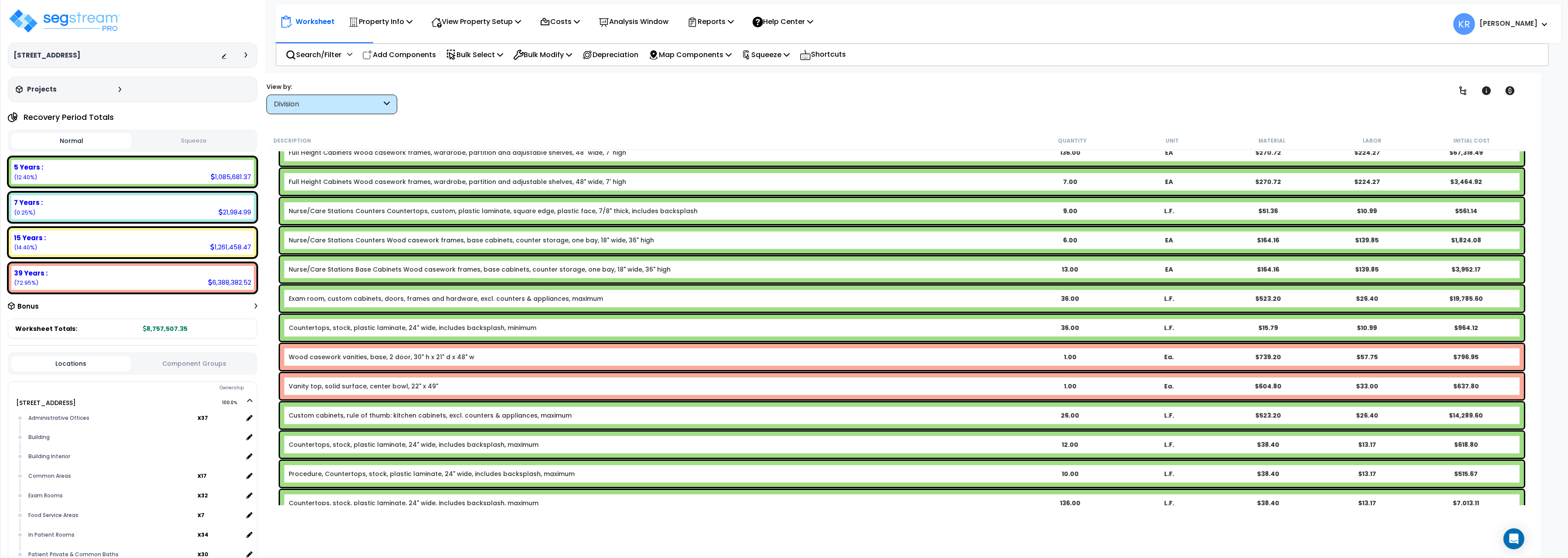
scroll to position [243, 0]
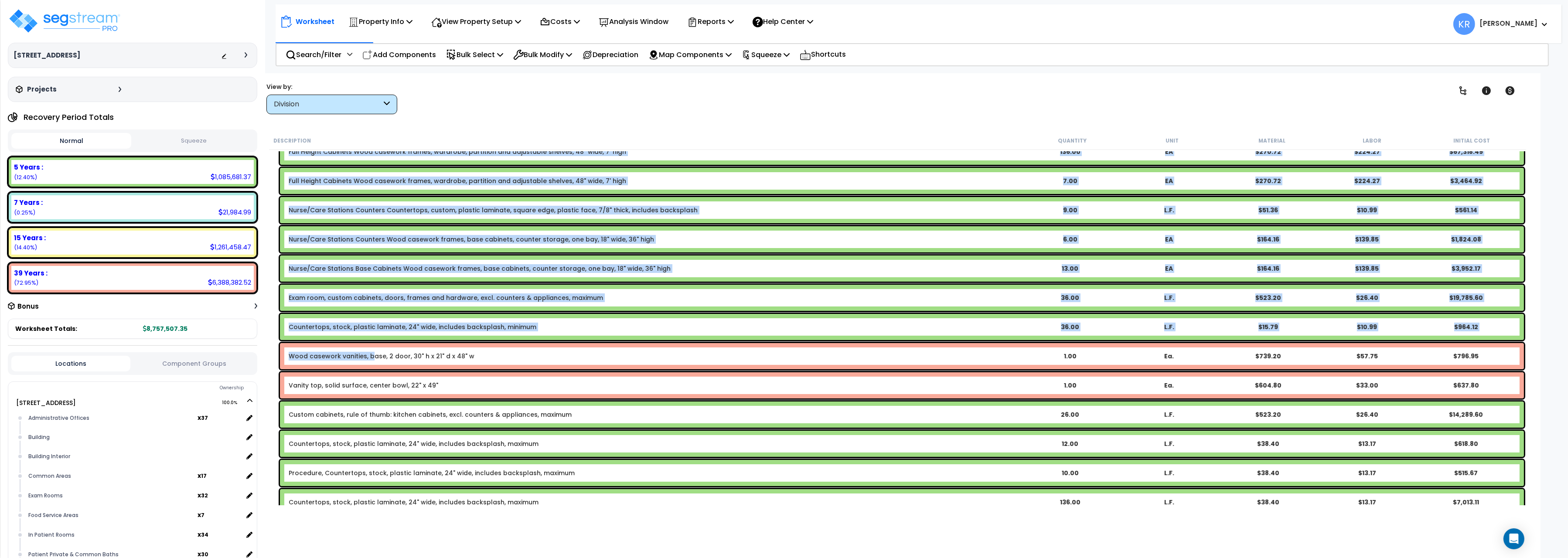
click at [369, 362] on div "Wood casework vanities, base, 2 door, 30" h x 21" d x 48" w 1.00 Ea. $739.20 $5…" at bounding box center [902, 356] width 1244 height 26
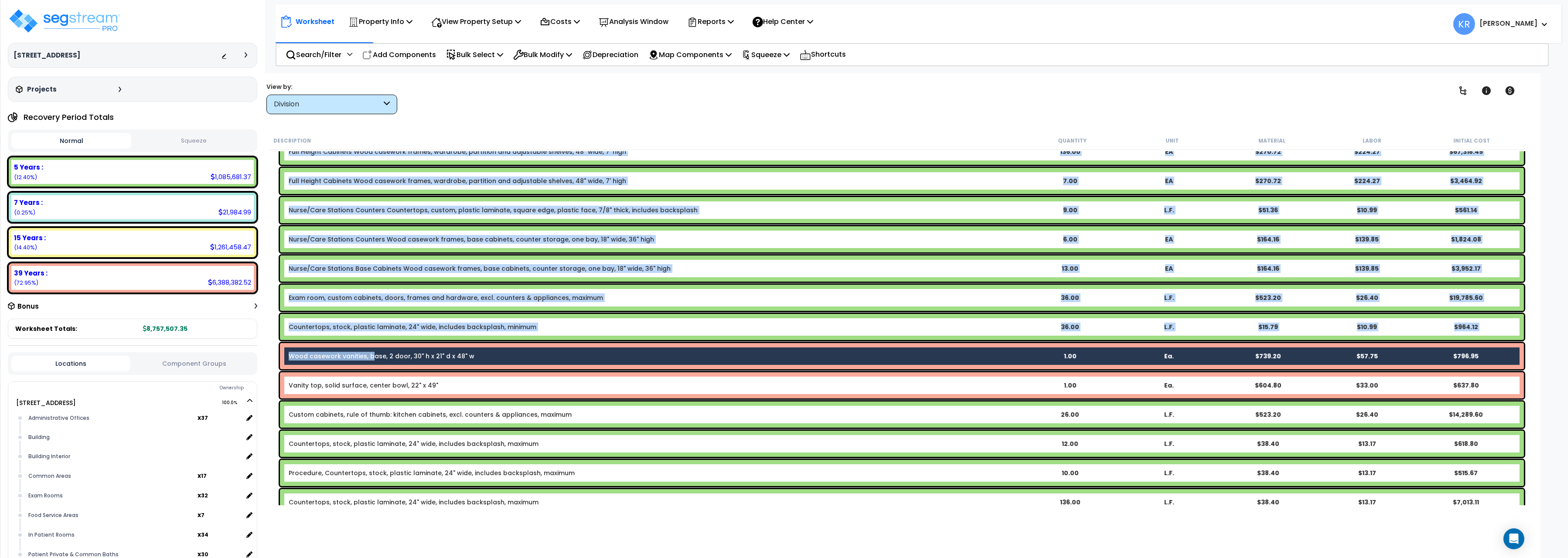
click at [361, 354] on link "Wood casework vanities, base, 2 door, 30" h x 21" d x 48" w" at bounding box center [381, 356] width 186 height 9
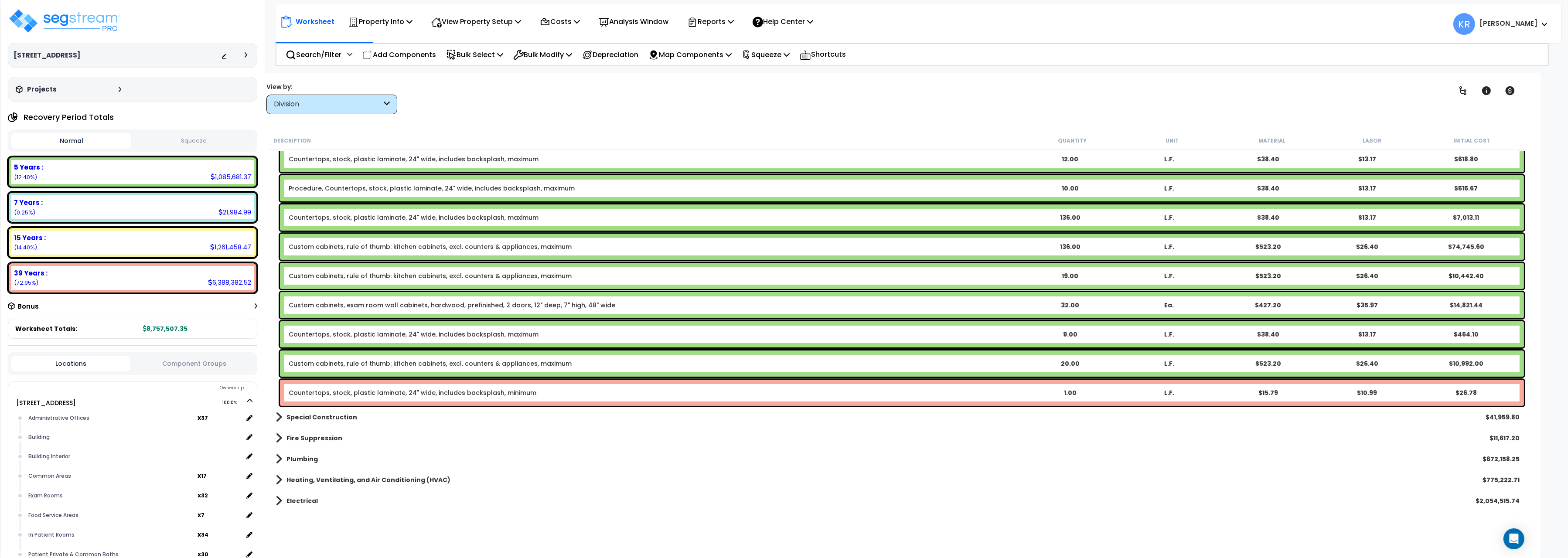
scroll to position [487, 0]
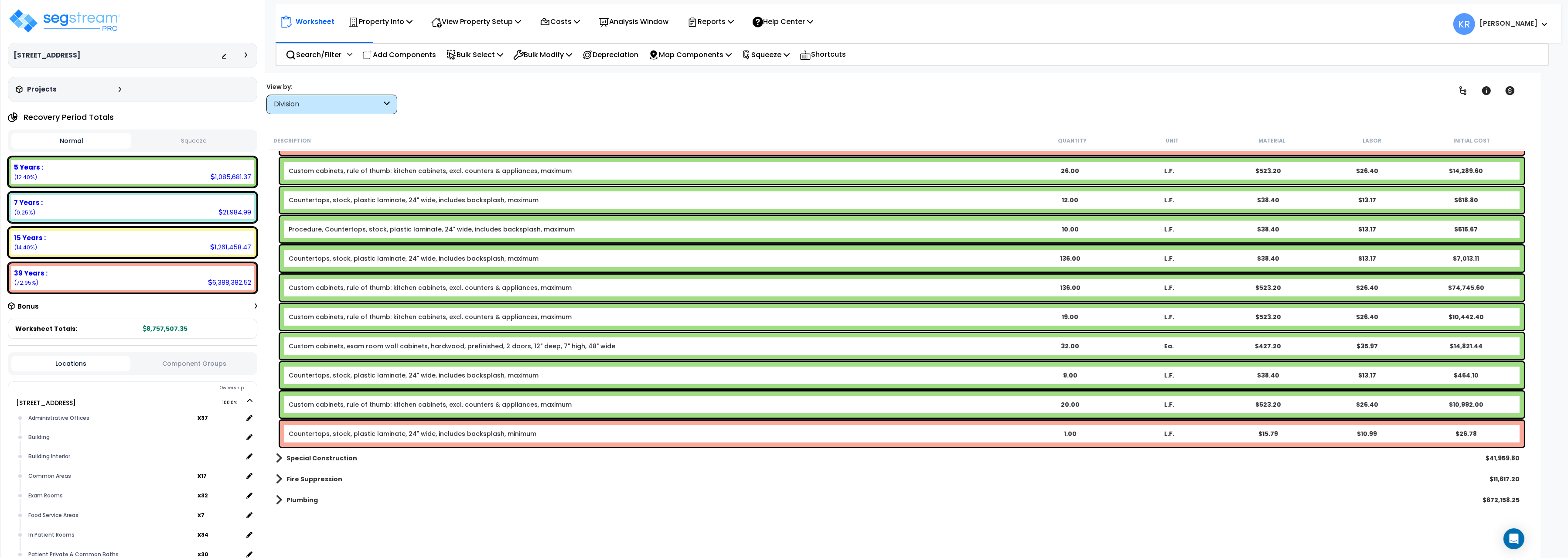
click at [446, 434] on link "Countertops, stock, plastic laminate, 24" wide, includes backsplash, minimum" at bounding box center [412, 434] width 248 height 9
click at [349, 440] on div "Countertops, stock, plastic laminate, 24" wide, includes backsplash, minimum 1.…" at bounding box center [902, 433] width 1244 height 26
click at [343, 436] on link "Countertops, stock, plastic laminate, 24" wide, includes backsplash, minimum" at bounding box center [412, 434] width 248 height 9
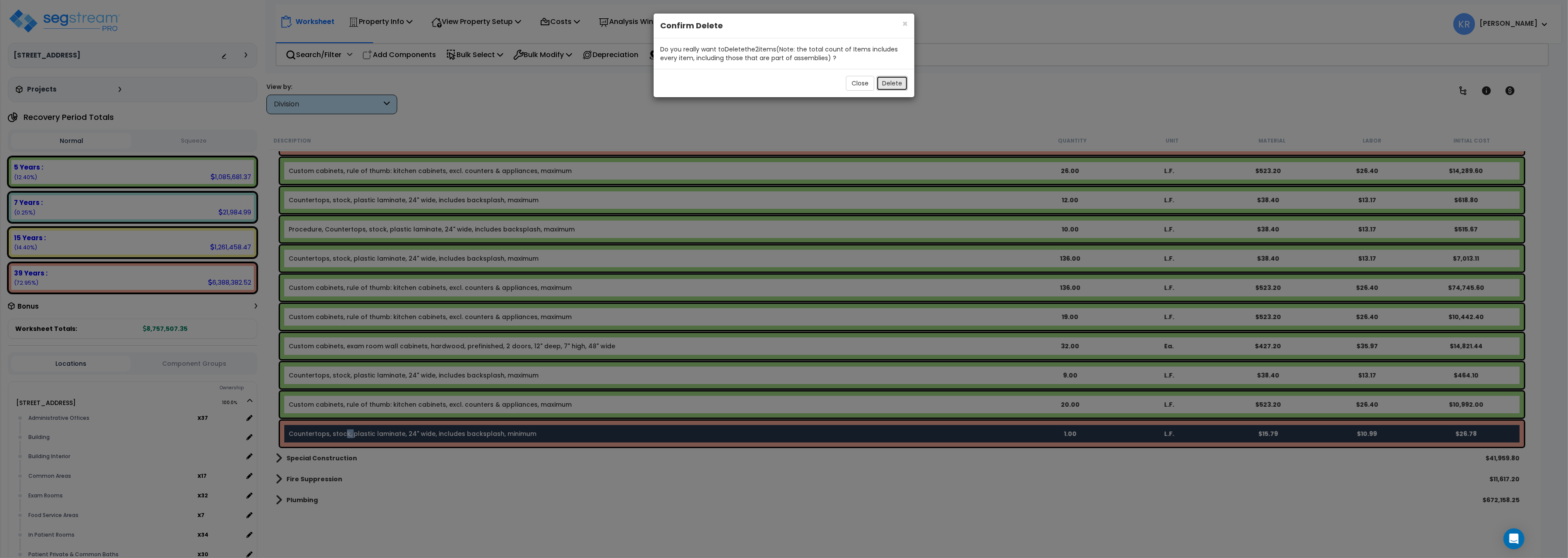
click at [897, 81] on button "Delete" at bounding box center [892, 83] width 32 height 15
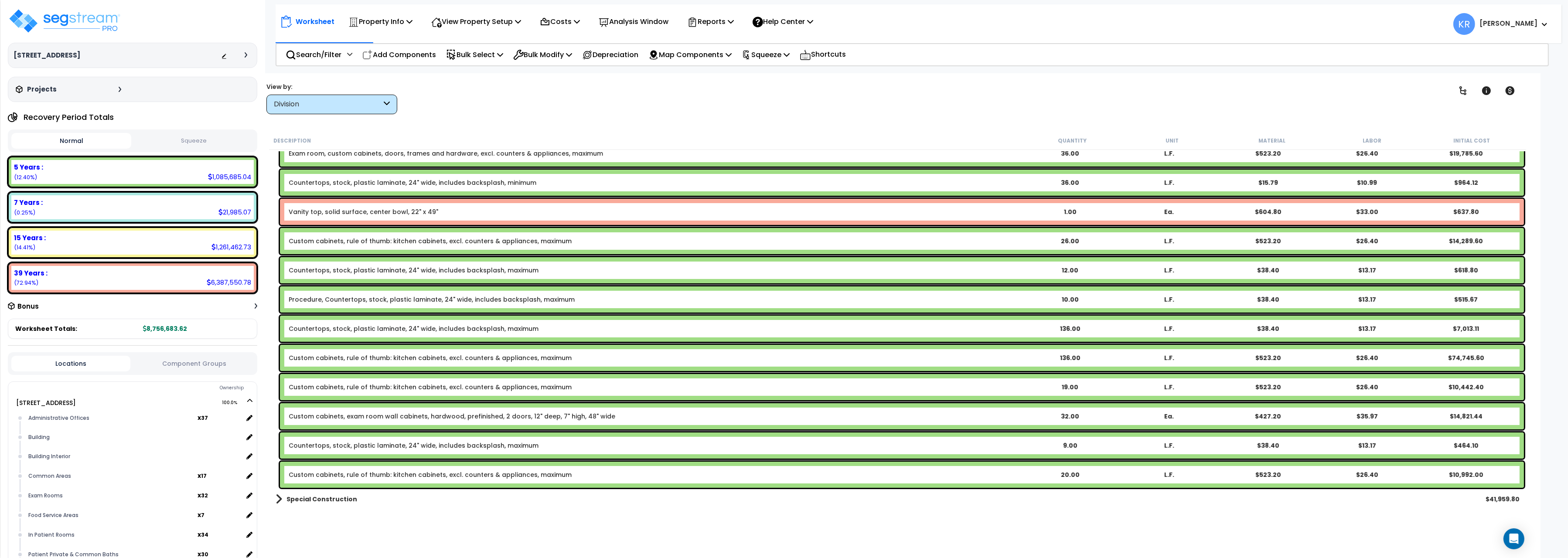
scroll to position [292, 0]
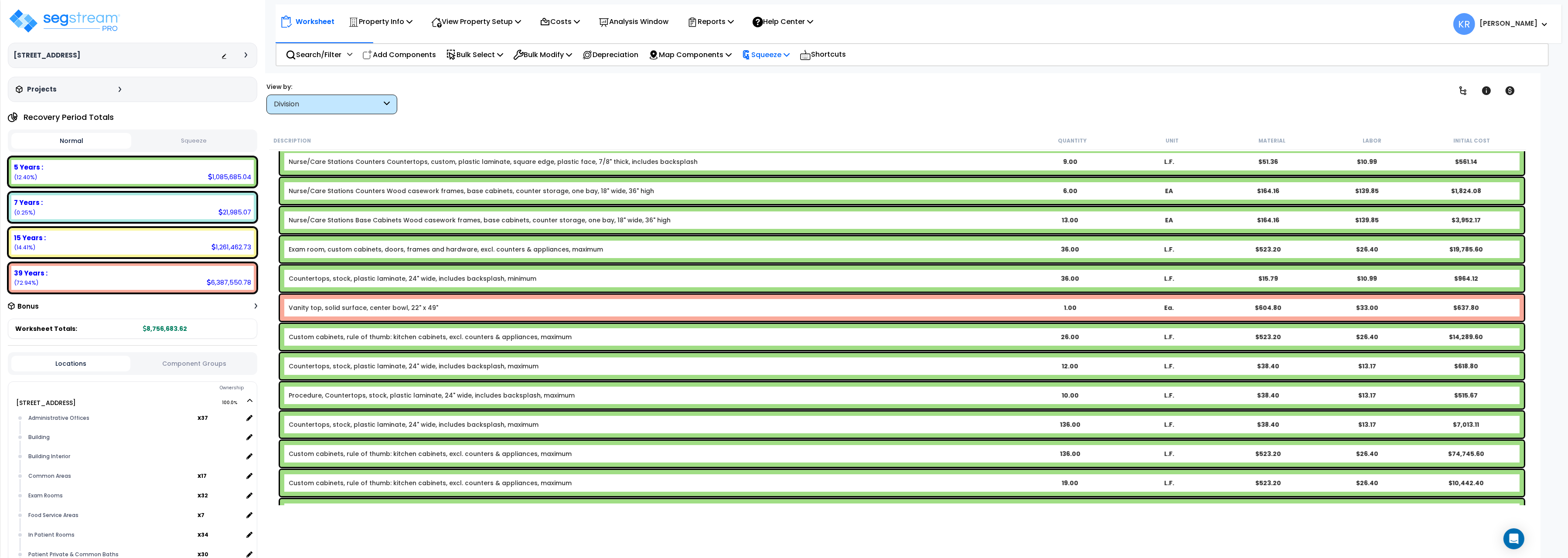
click at [789, 49] on p "Squeeze" at bounding box center [766, 54] width 48 height 12
click at [783, 73] on link "Squeeze" at bounding box center [780, 74] width 86 height 18
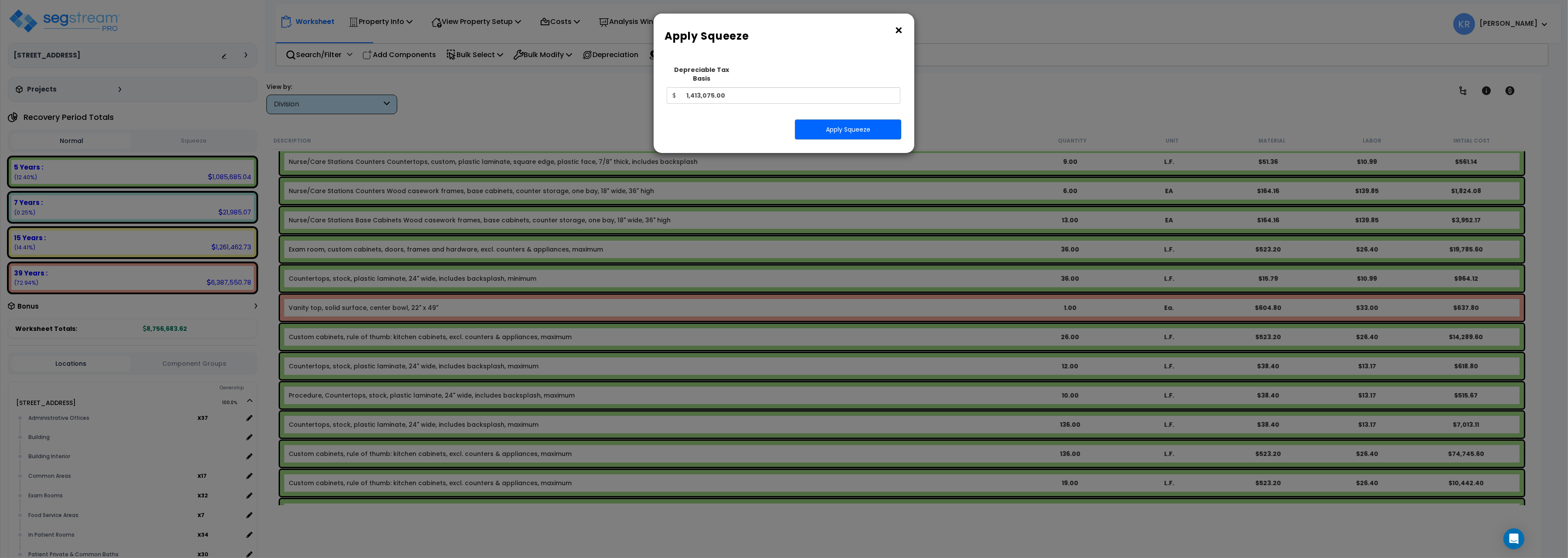
click at [894, 30] on button "×" at bounding box center [899, 30] width 10 height 14
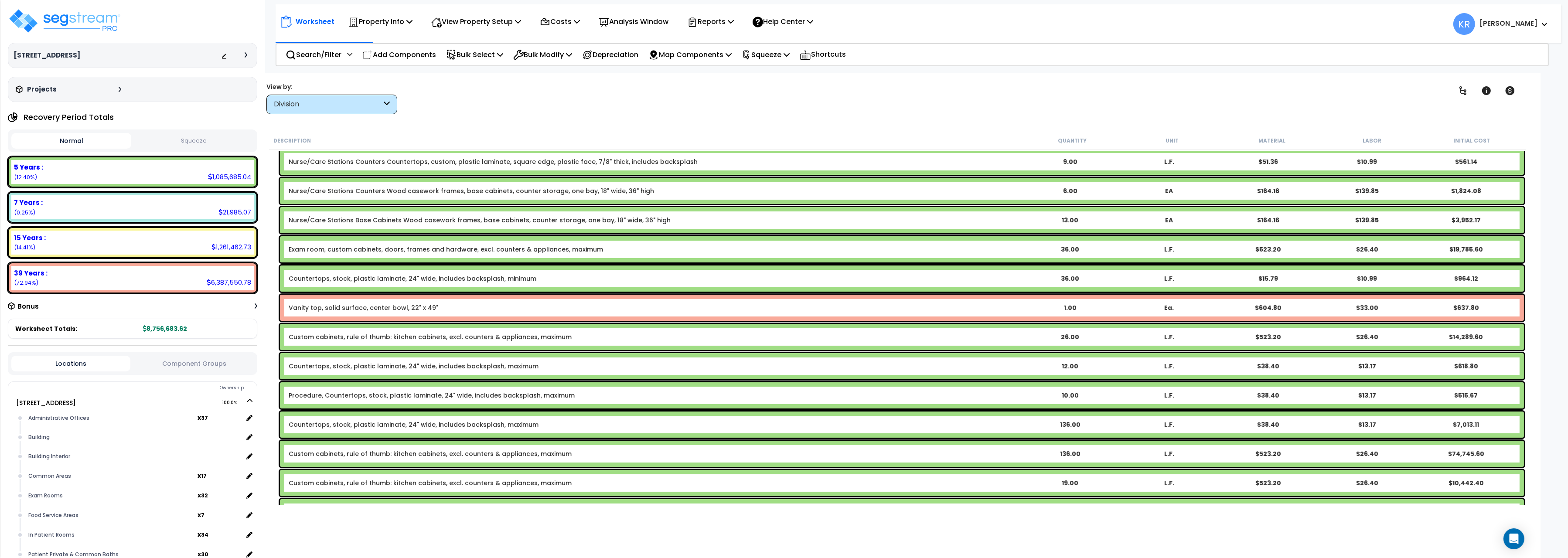
click at [339, 91] on div "View by: Division High to Low (Total Cost)" at bounding box center [332, 98] width 131 height 32
click at [339, 99] on div "Division" at bounding box center [332, 104] width 131 height 19
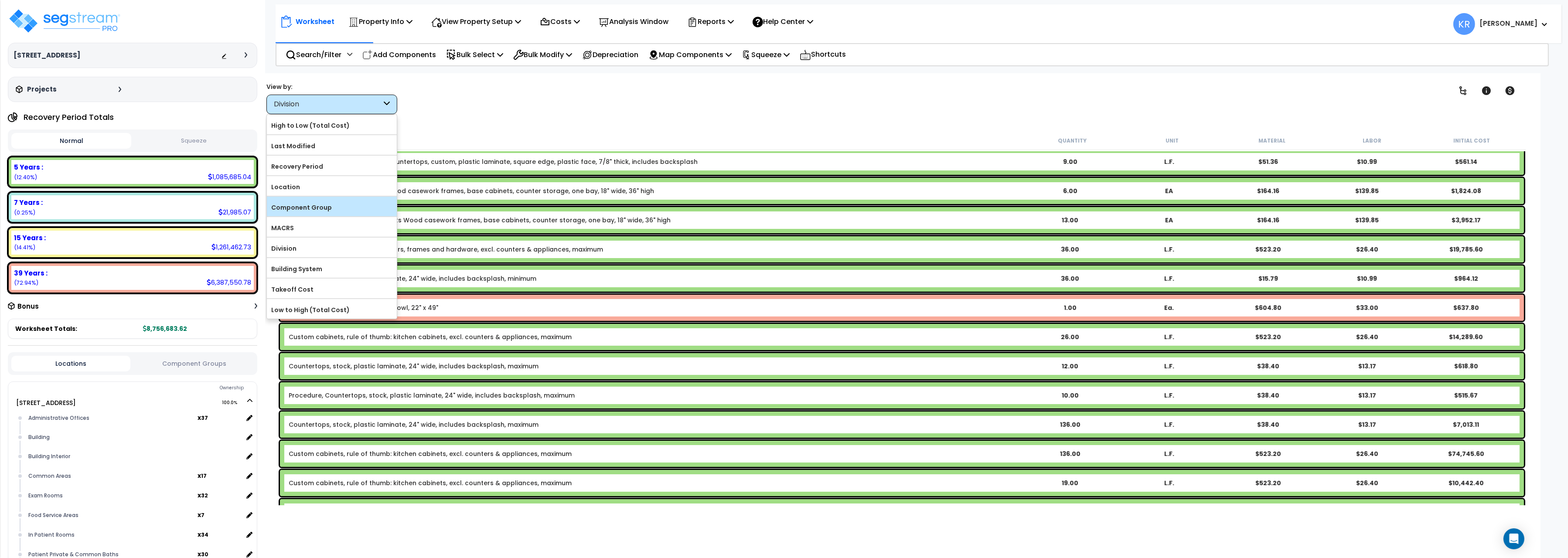
click at [303, 208] on label "Component Group" at bounding box center [331, 207] width 130 height 13
click at [0, 0] on input "Component Group" at bounding box center [0, 0] width 0 height 0
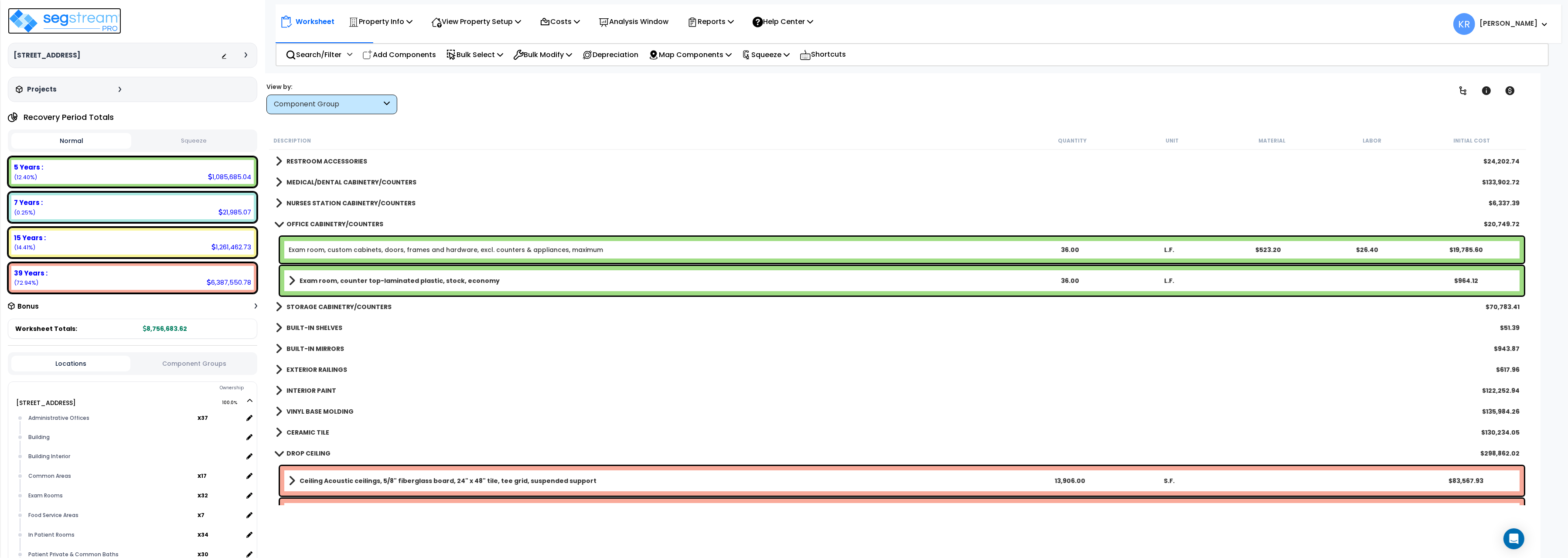
click at [56, 23] on img at bounding box center [65, 21] width 113 height 26
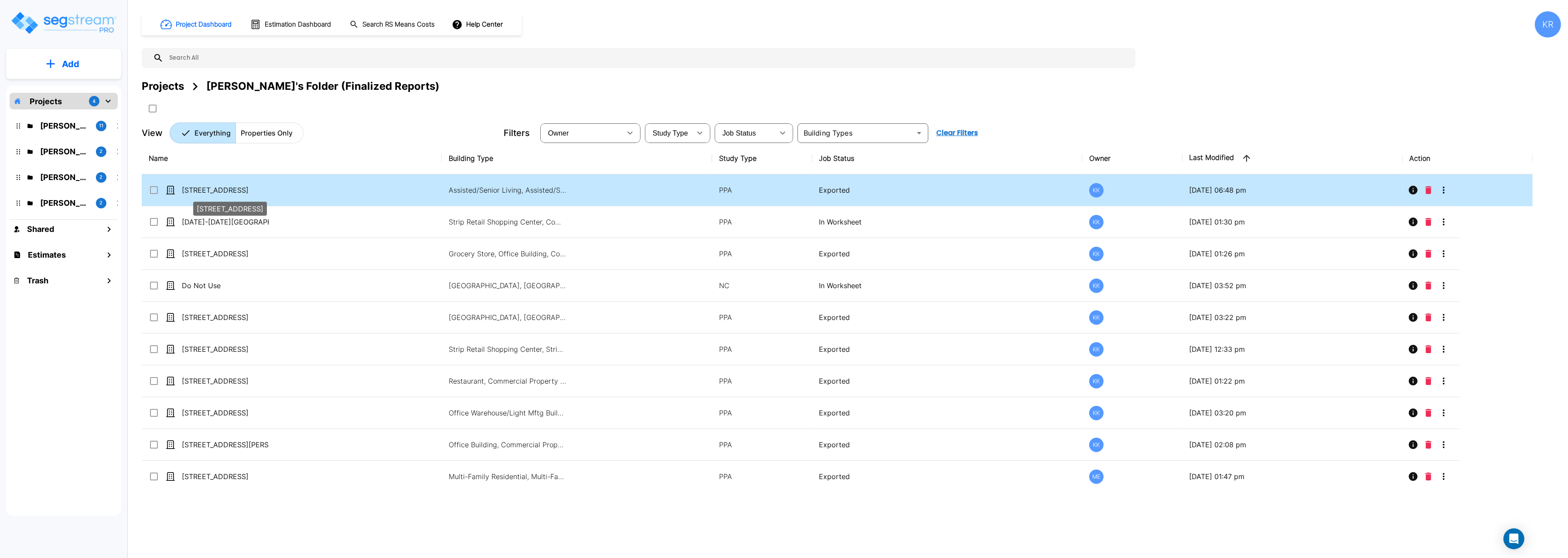
click at [211, 190] on p "[STREET_ADDRESS]" at bounding box center [225, 190] width 87 height 10
checkbox input "true"
click at [211, 190] on p "[STREET_ADDRESS]" at bounding box center [225, 190] width 87 height 10
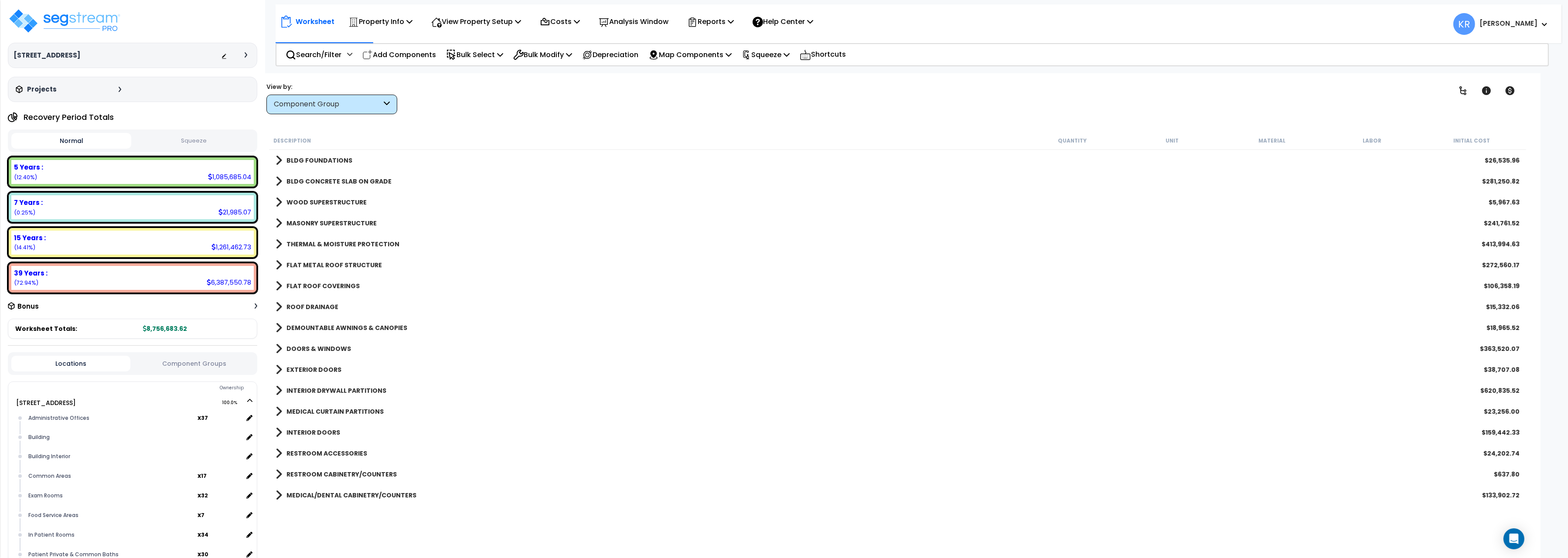
click at [334, 246] on b "THERMAL & MOISTURE PROTECTION" at bounding box center [343, 244] width 113 height 9
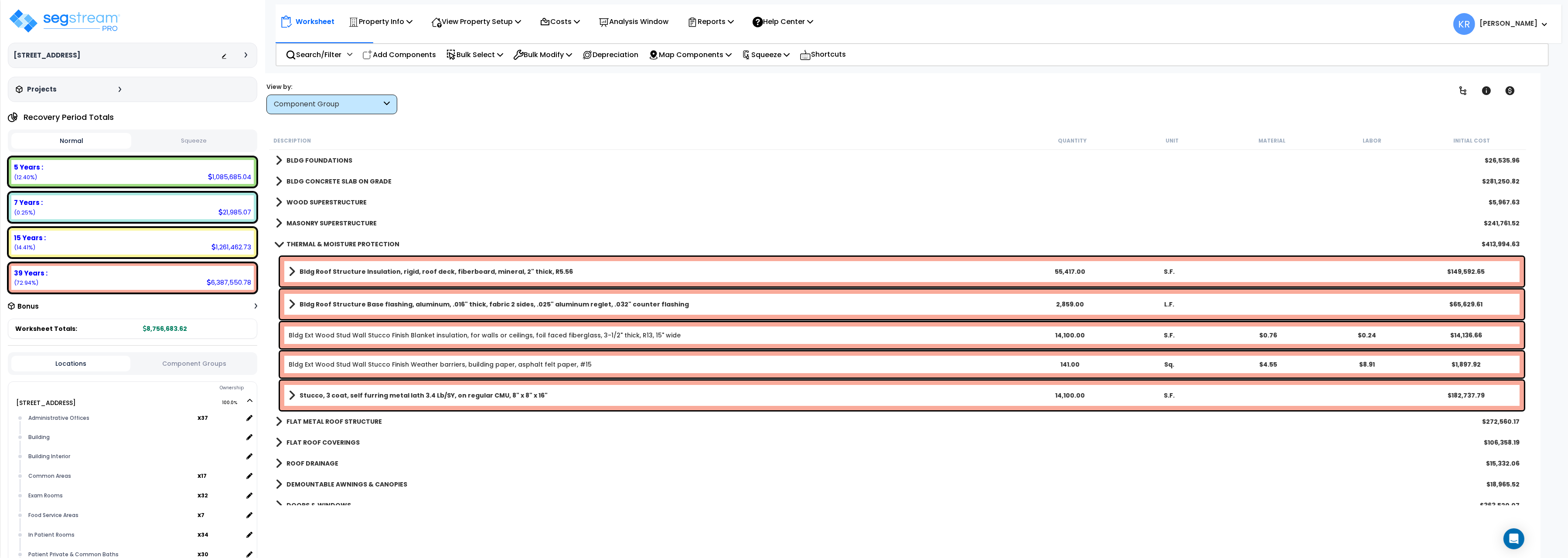
click at [334, 246] on b "THERMAL & MOISTURE PROTECTION" at bounding box center [343, 244] width 113 height 9
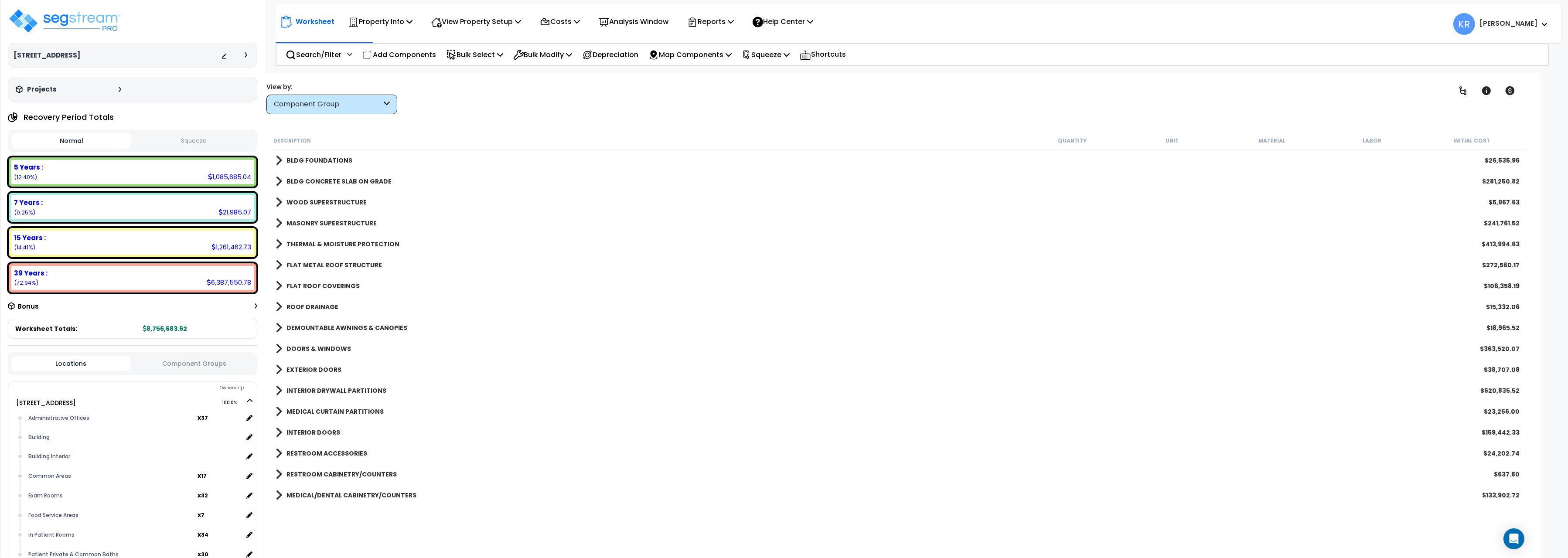
click at [338, 346] on b "DOORS & WINDOWS" at bounding box center [319, 349] width 65 height 9
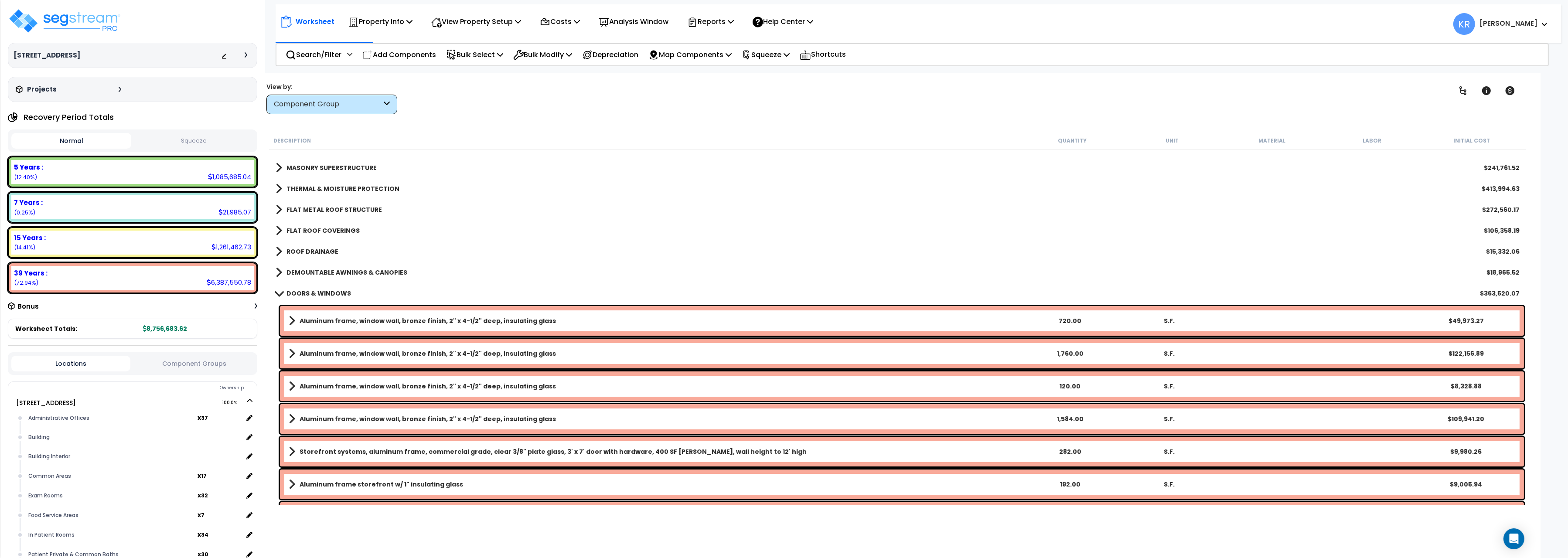
scroll to position [97, 0]
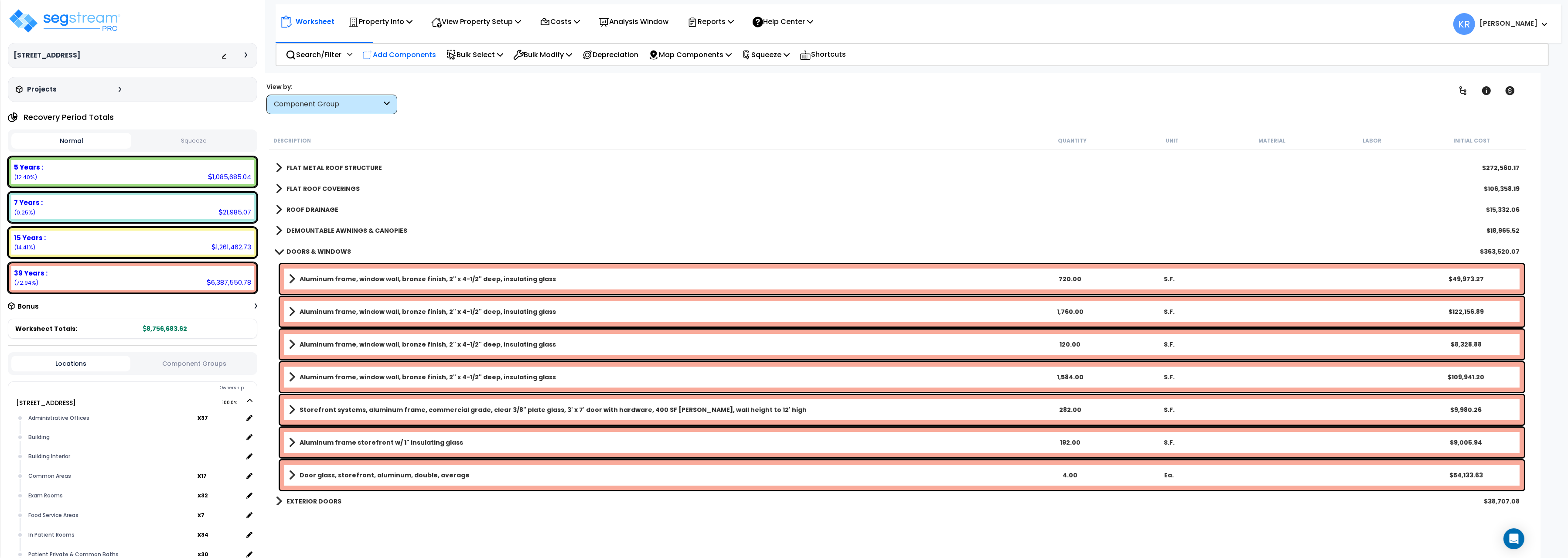
click at [396, 55] on p "Add Components" at bounding box center [399, 54] width 74 height 12
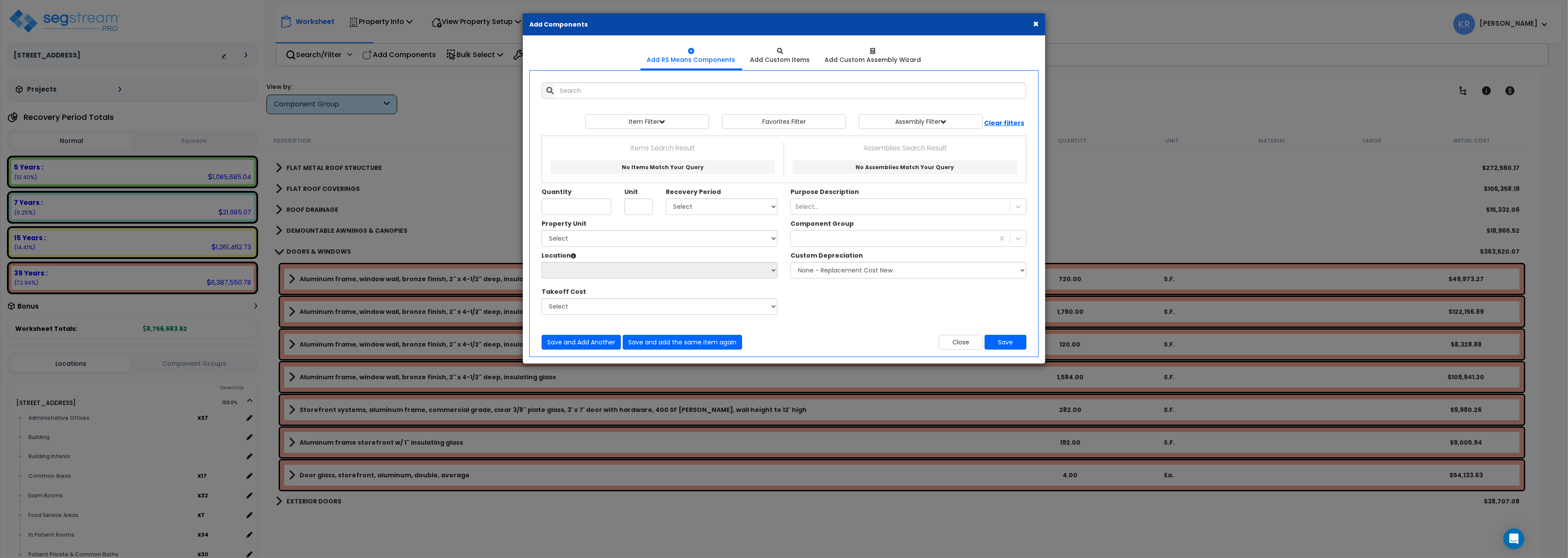
click at [1032, 27] on div "× Add Components" at bounding box center [784, 24] width 522 height 23
click at [1034, 27] on button "×" at bounding box center [1035, 24] width 5 height 9
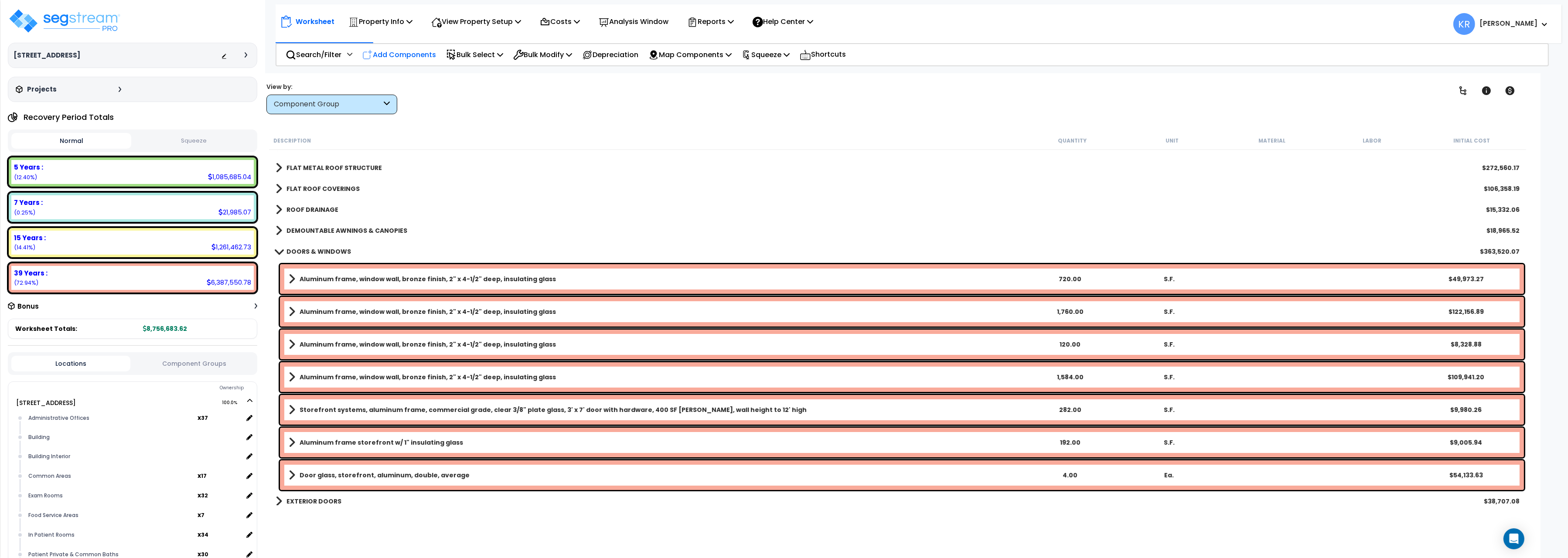
click at [398, 52] on p "Add Components" at bounding box center [399, 54] width 74 height 12
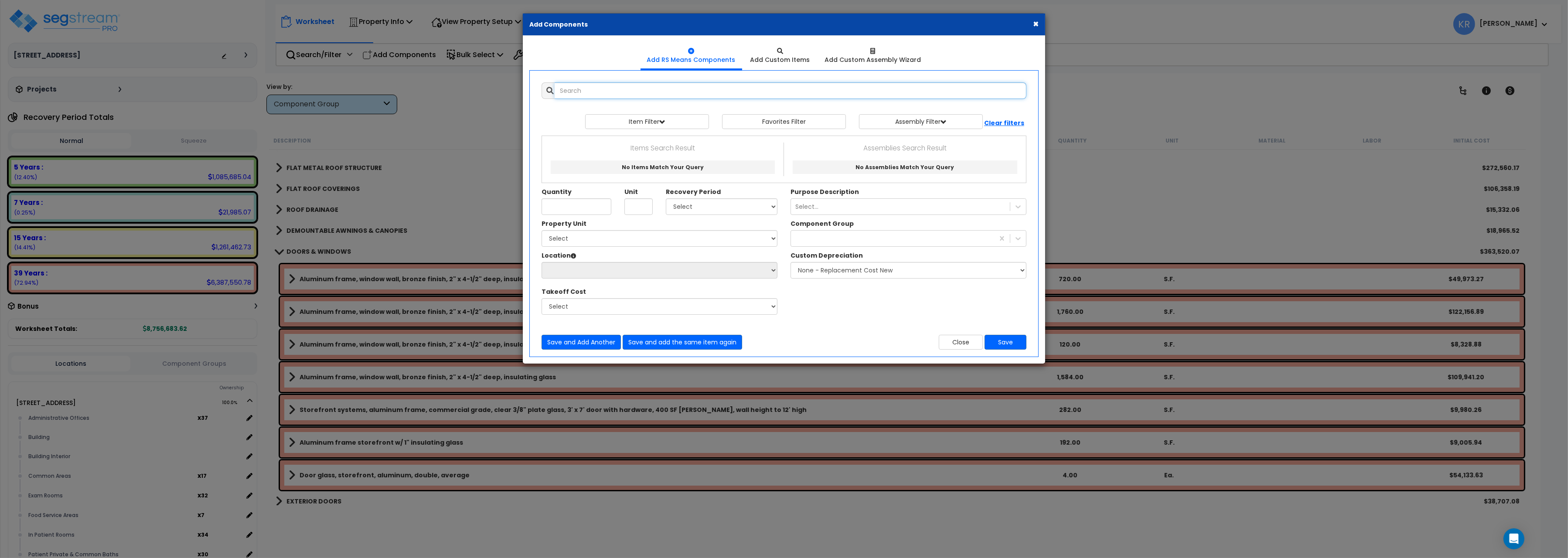
click at [623, 96] on input "text" at bounding box center [790, 90] width 472 height 16
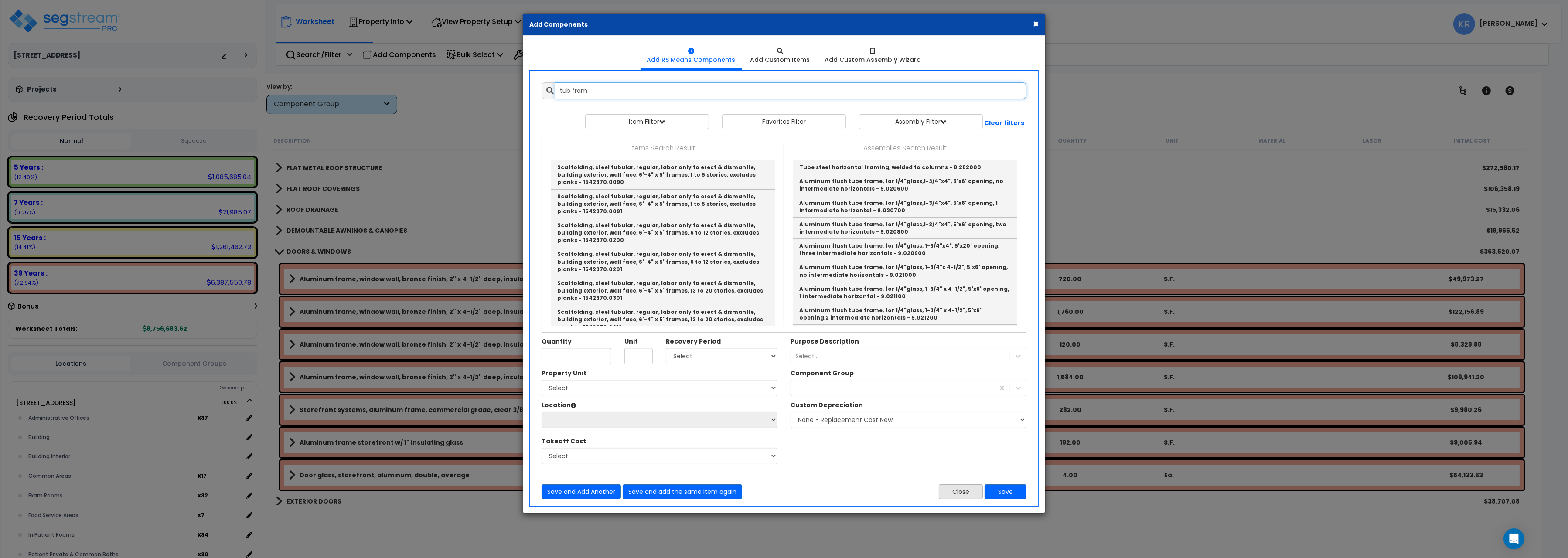
type input "tub fram"
click at [962, 493] on button "Close" at bounding box center [961, 492] width 44 height 15
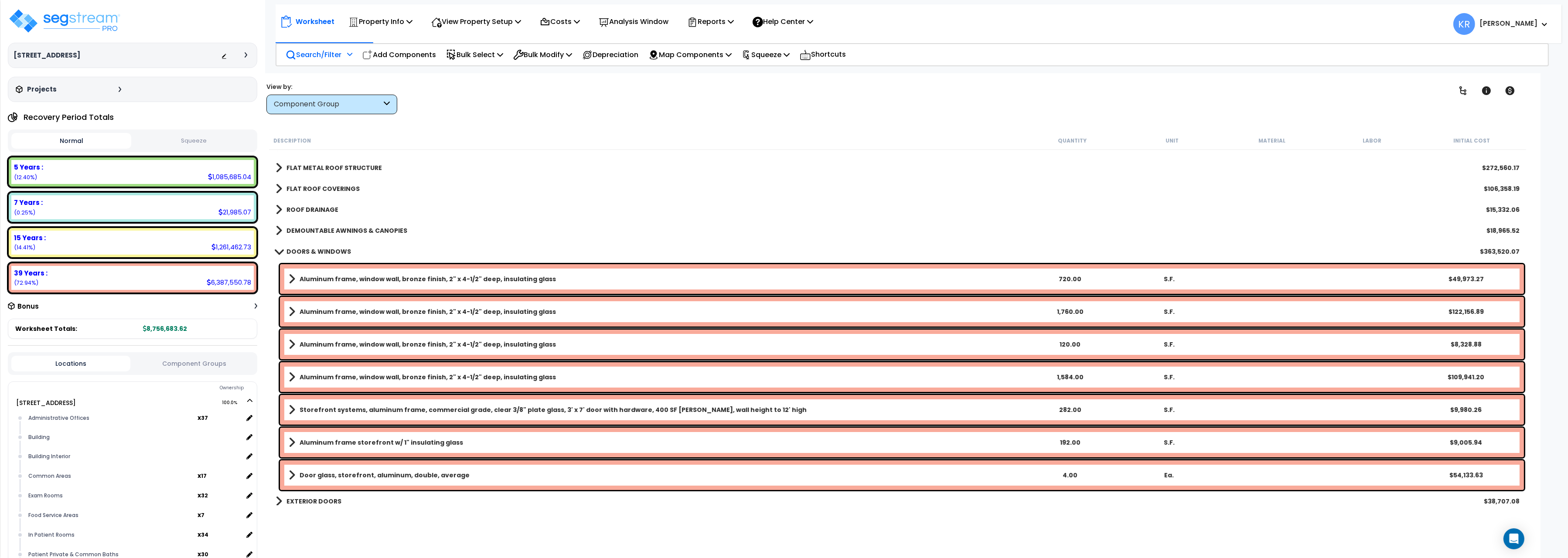
click at [307, 56] on p "Search/Filter" at bounding box center [313, 54] width 56 height 12
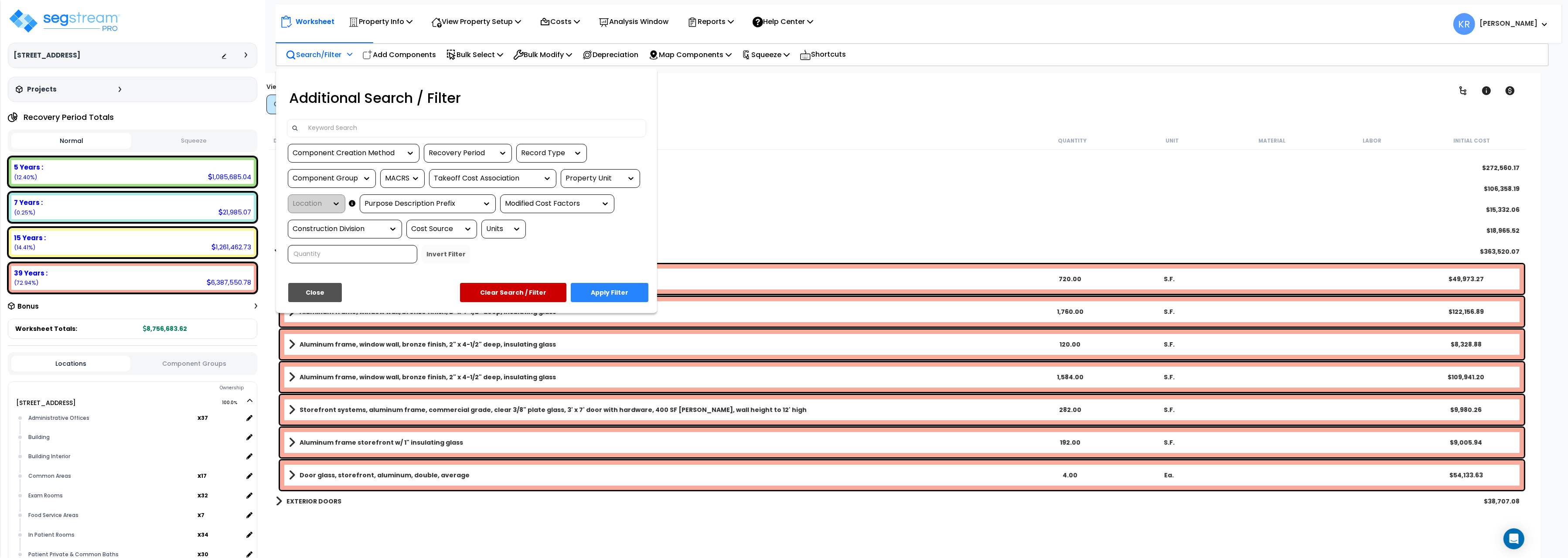
click at [327, 125] on input at bounding box center [472, 128] width 339 height 13
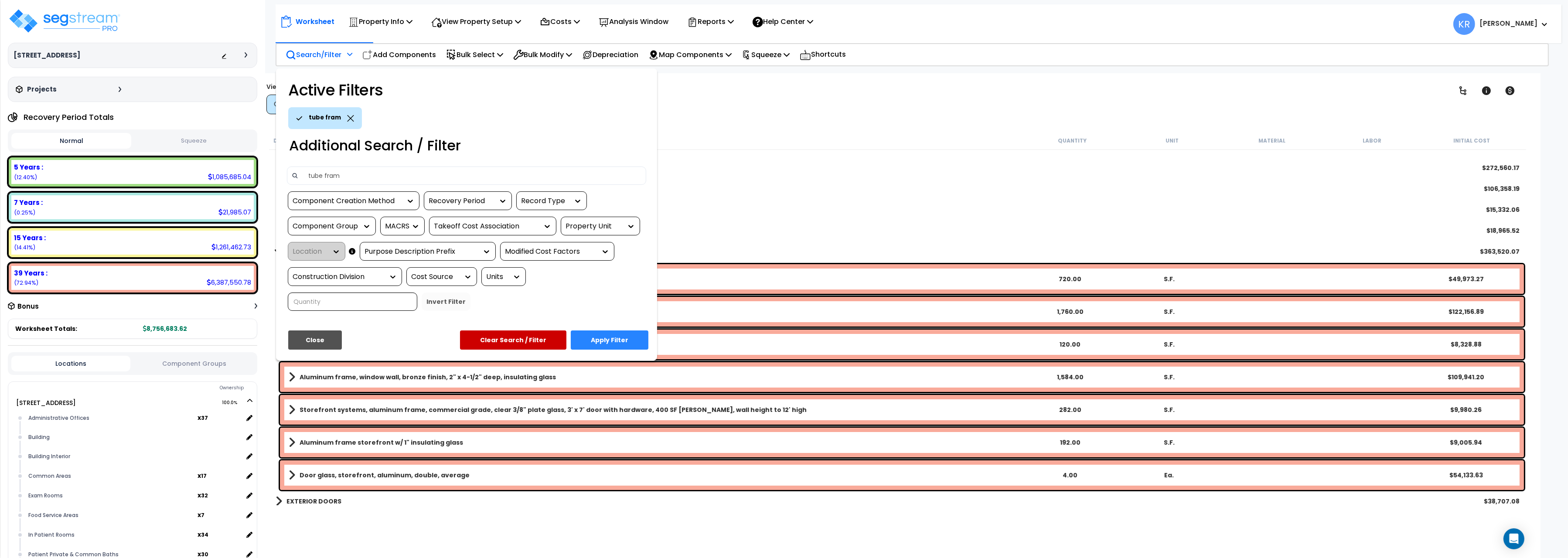
type input "tube fram"
click at [619, 343] on button "Apply Filter" at bounding box center [610, 340] width 78 height 19
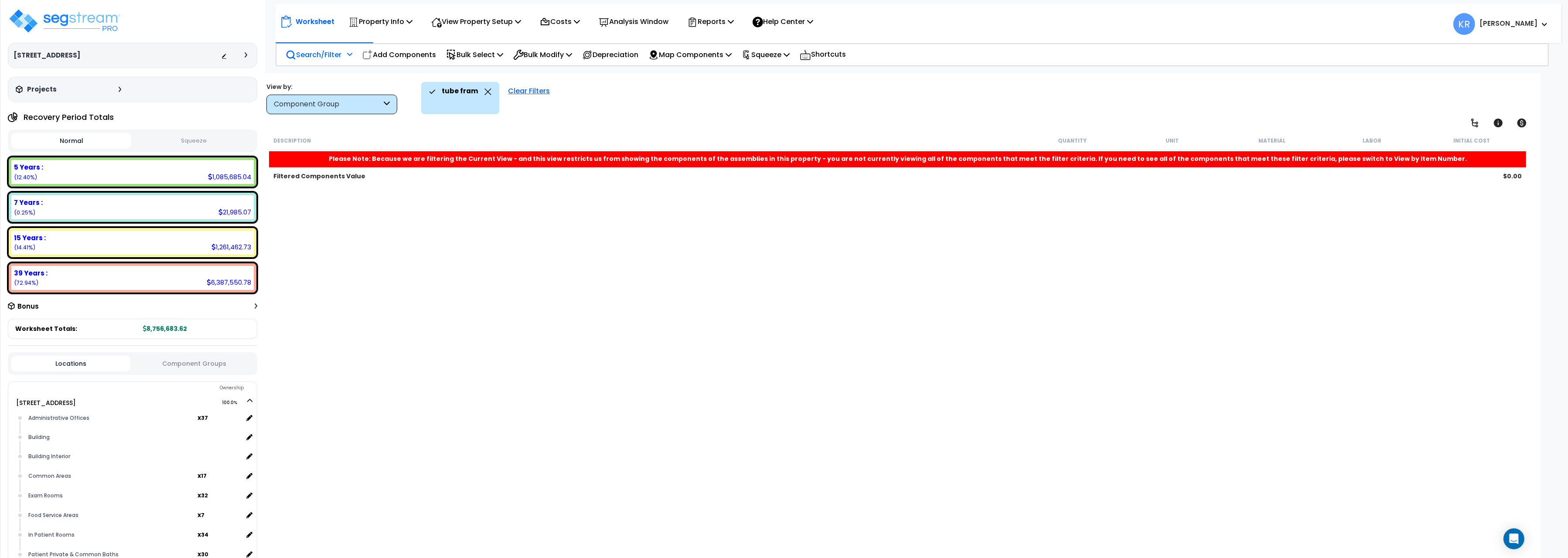
scroll to position [0, 0]
click at [527, 88] on div "Clear Filters" at bounding box center [528, 98] width 51 height 32
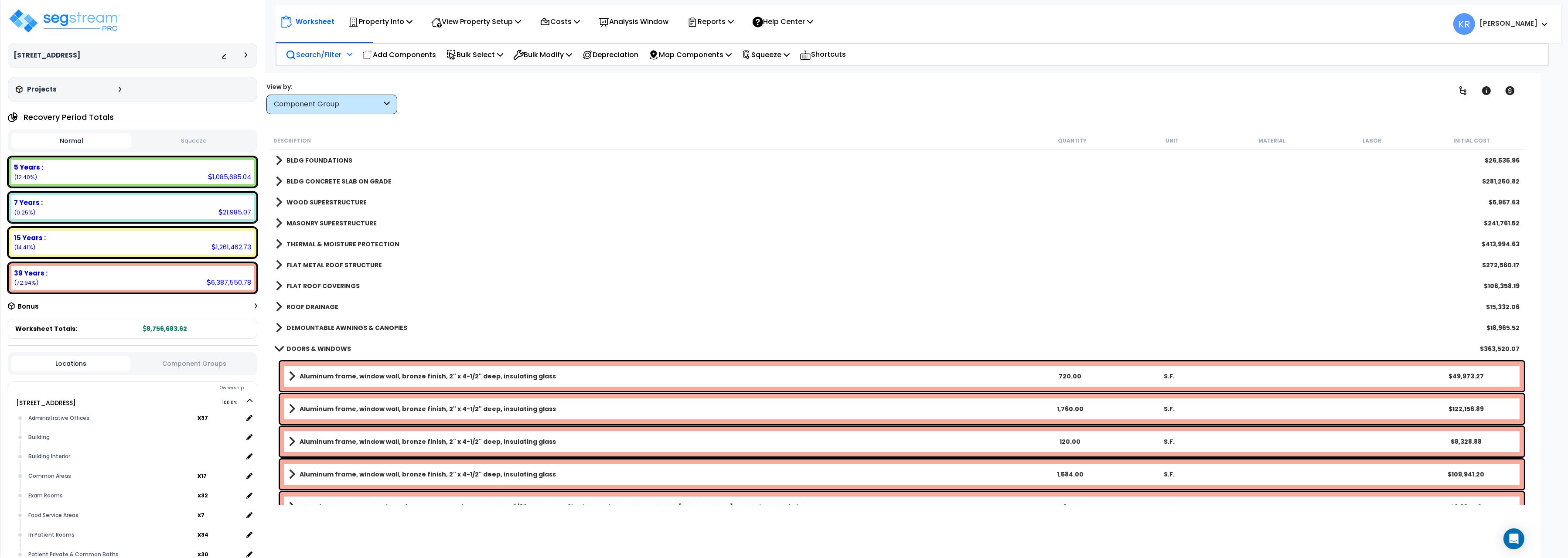
scroll to position [146, 0]
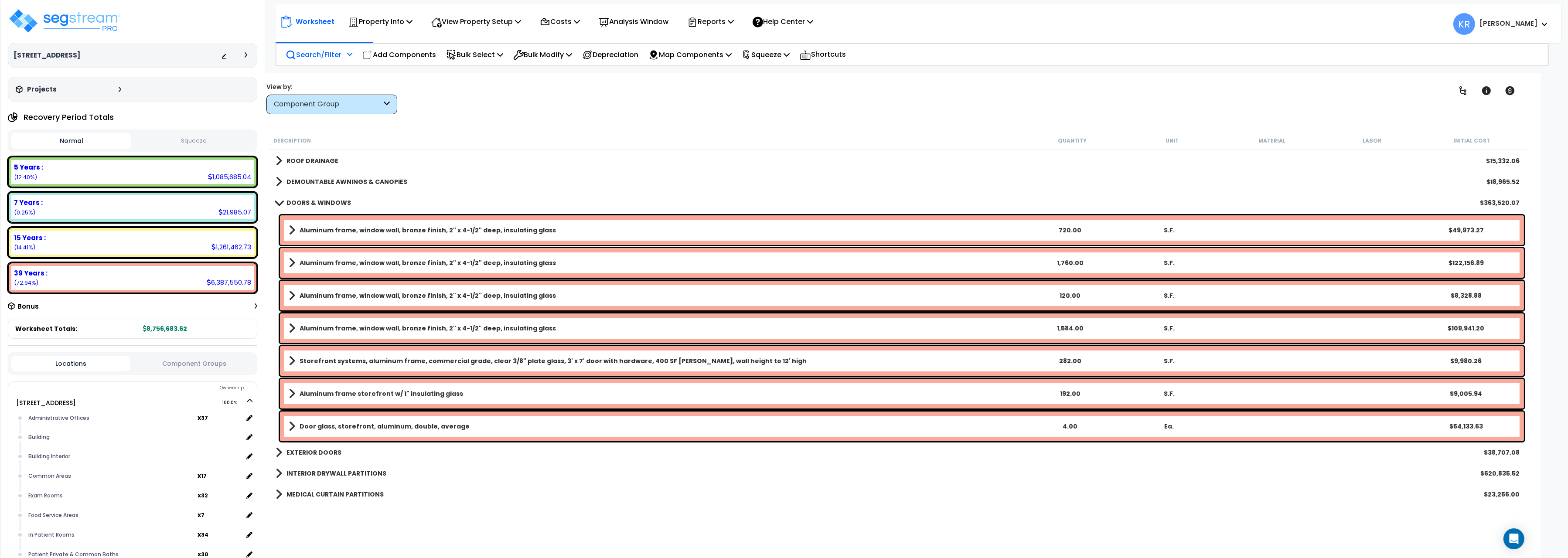
click at [316, 333] on div "Aluminum frame, window wall, bronze finish, 2" x 4-1/2" deep, insulating glass …" at bounding box center [902, 328] width 1244 height 30
click at [322, 324] on b "Aluminum frame, window wall, bronze finish, 2" x 4-1/2" deep, insulating glass" at bounding box center [427, 328] width 256 height 9
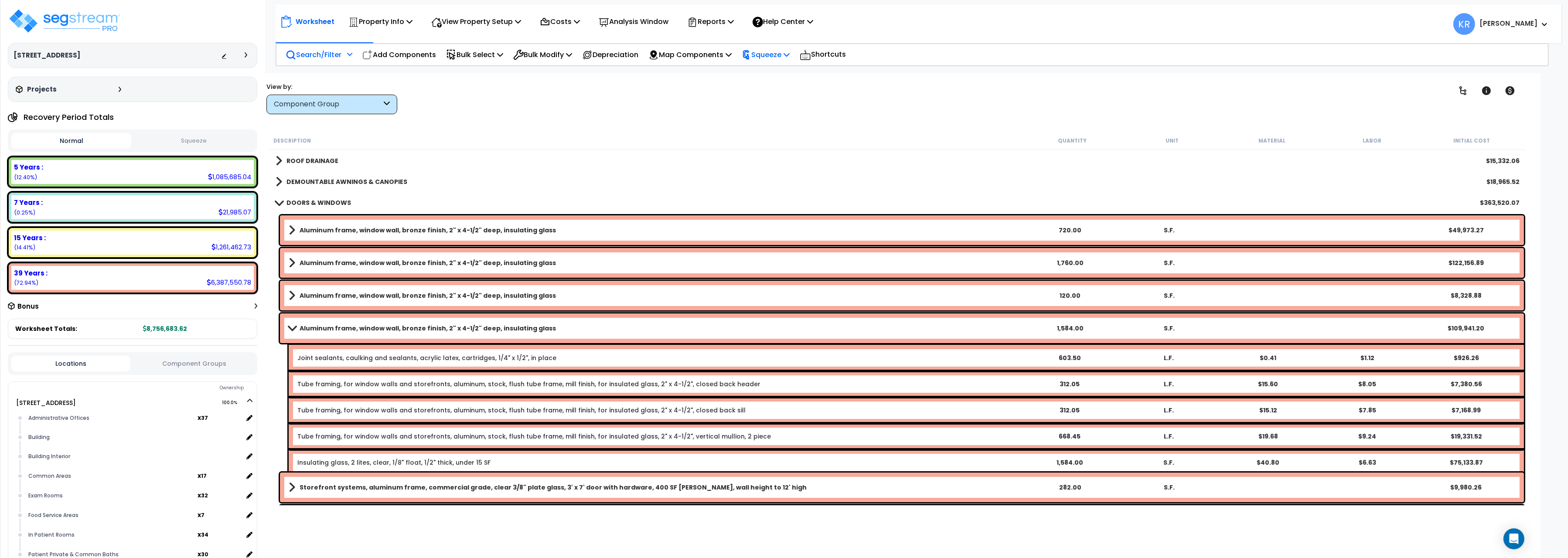
click at [779, 54] on p "Squeeze" at bounding box center [766, 54] width 48 height 12
click at [785, 70] on link "Squeeze" at bounding box center [780, 74] width 86 height 18
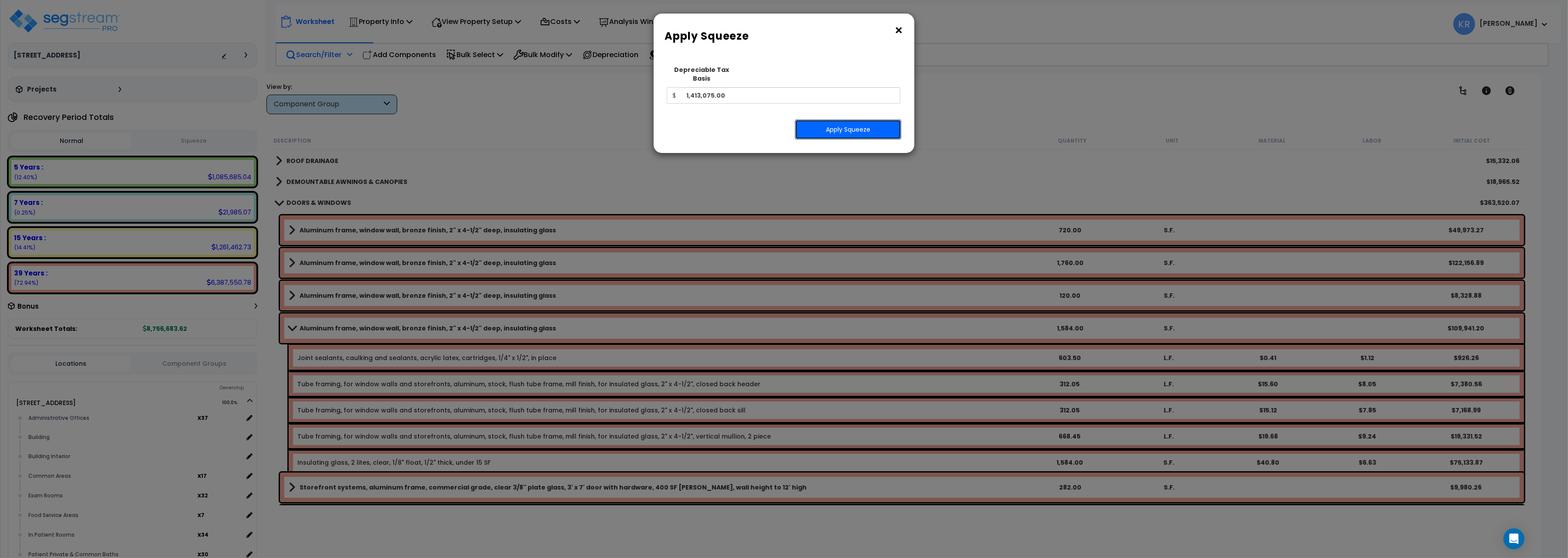
click at [844, 120] on button "Apply Squeeze" at bounding box center [848, 129] width 107 height 20
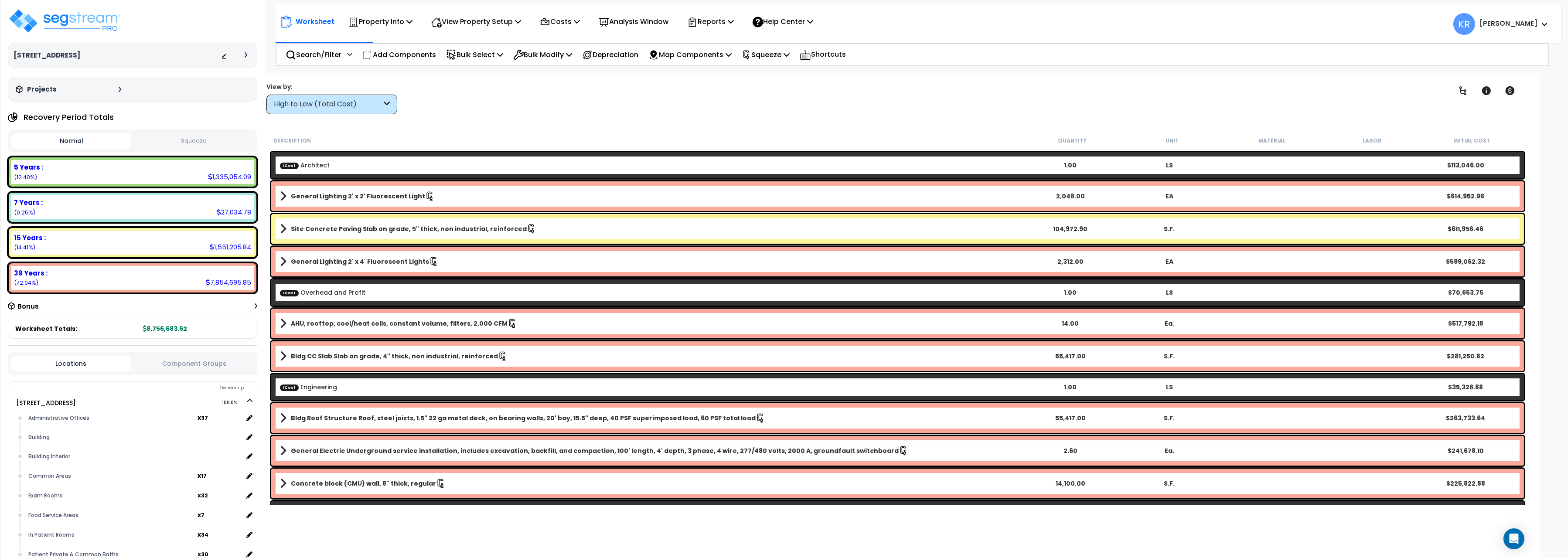
click at [202, 143] on button "Squeeze" at bounding box center [193, 141] width 120 height 15
